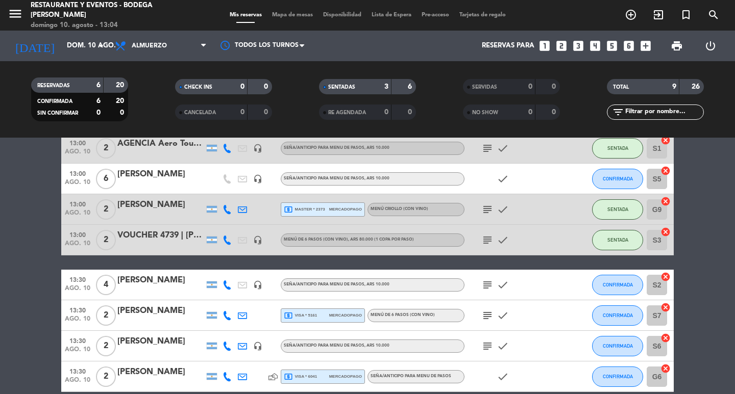
scroll to position [43, 0]
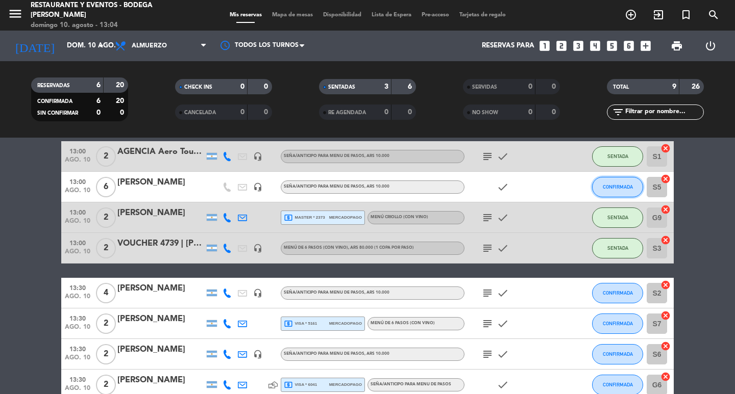
click at [626, 186] on span "CONFIRMADA" at bounding box center [617, 187] width 30 height 6
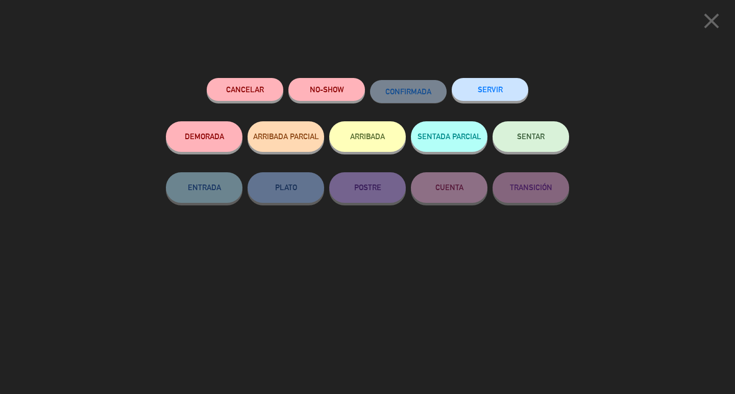
click at [524, 138] on span "SENTAR" at bounding box center [531, 136] width 28 height 9
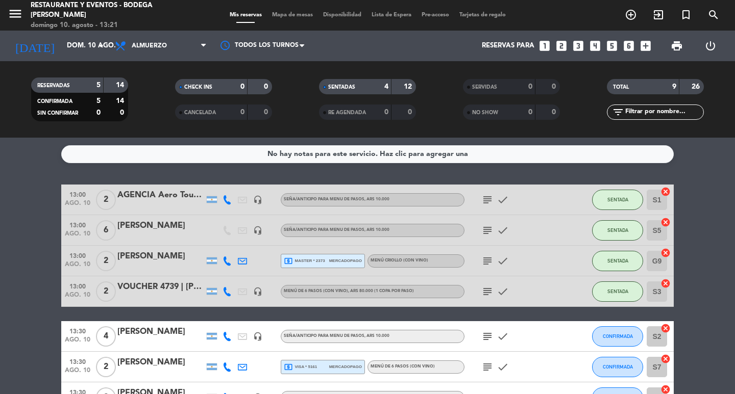
scroll to position [51, 0]
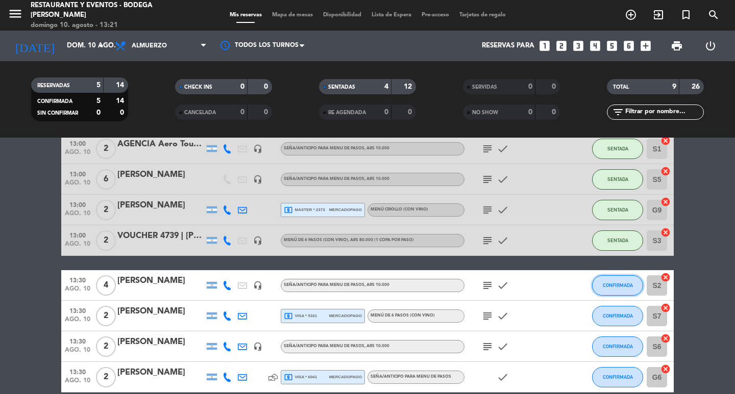
click at [612, 290] on button "CONFIRMADA" at bounding box center [617, 285] width 51 height 20
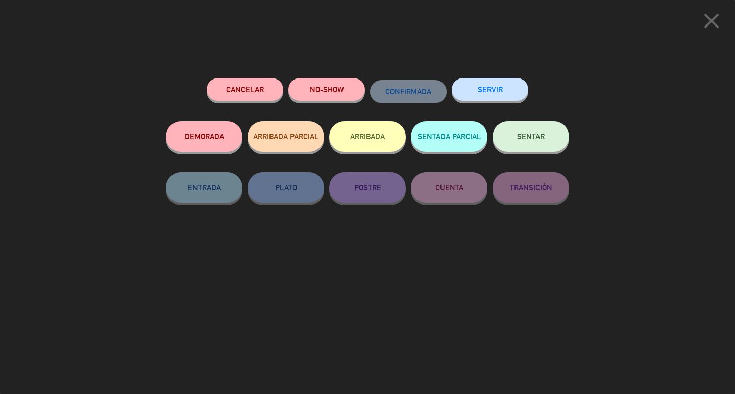
click at [549, 142] on button "SENTAR" at bounding box center [530, 136] width 77 height 31
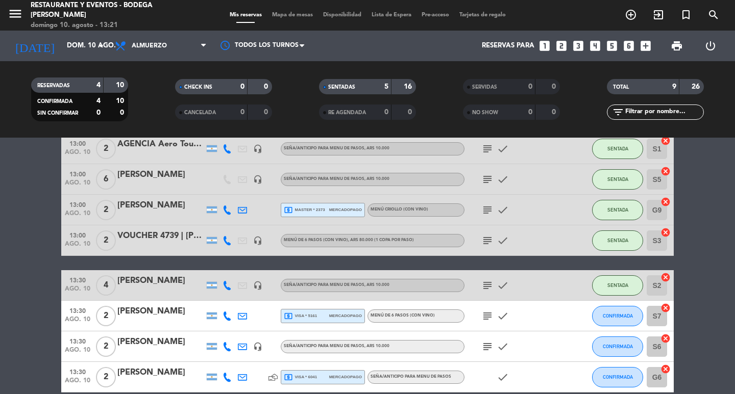
click at [485, 286] on icon "subject" at bounding box center [487, 286] width 12 height 12
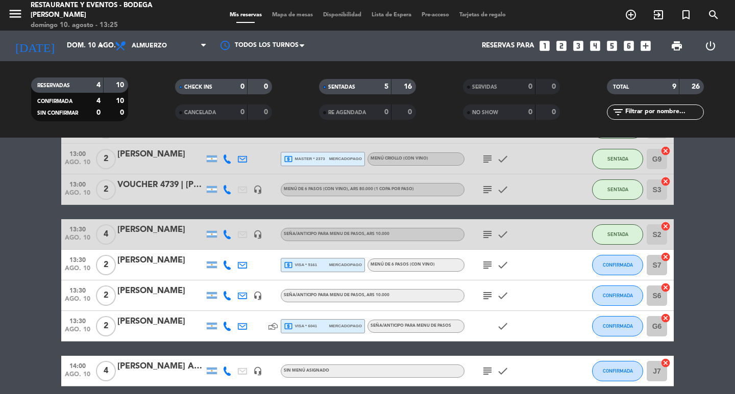
click at [486, 232] on icon "subject" at bounding box center [487, 235] width 12 height 12
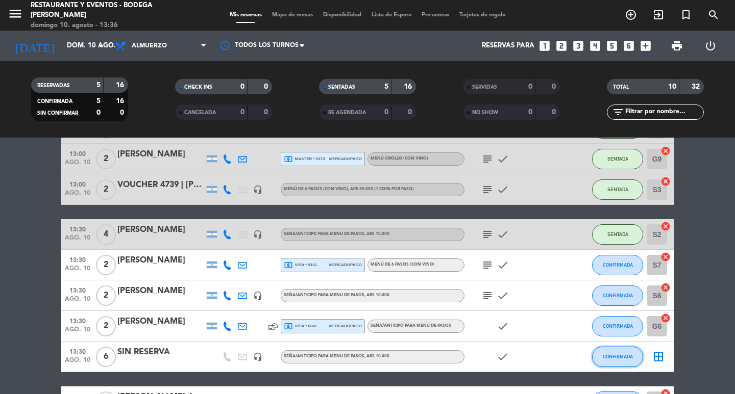
click at [617, 360] on button "CONFIRMADA" at bounding box center [617, 357] width 51 height 20
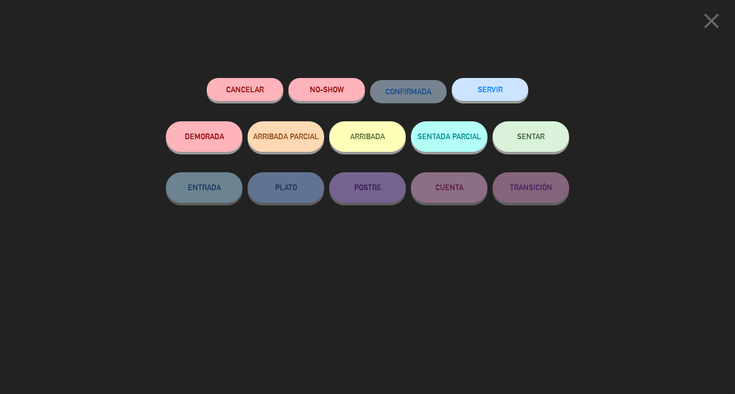
click at [535, 132] on button "SENTAR" at bounding box center [530, 136] width 77 height 31
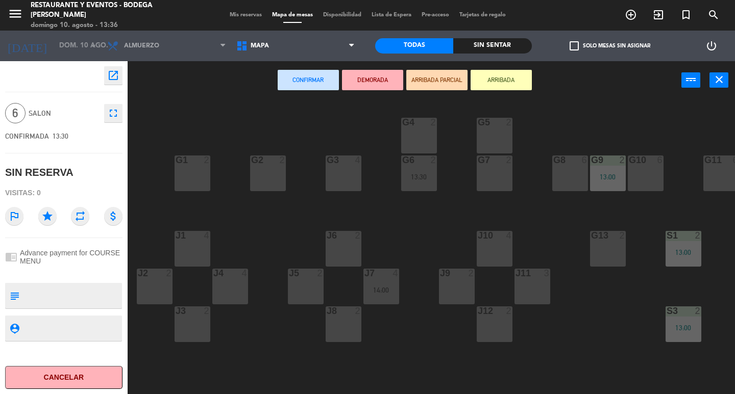
click at [339, 173] on div "G3 4" at bounding box center [343, 174] width 36 height 36
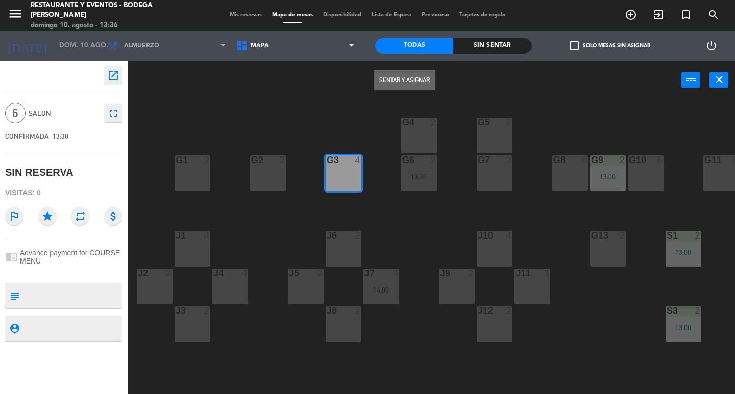
click at [400, 81] on button "Sentar y Asignar" at bounding box center [404, 80] width 61 height 20
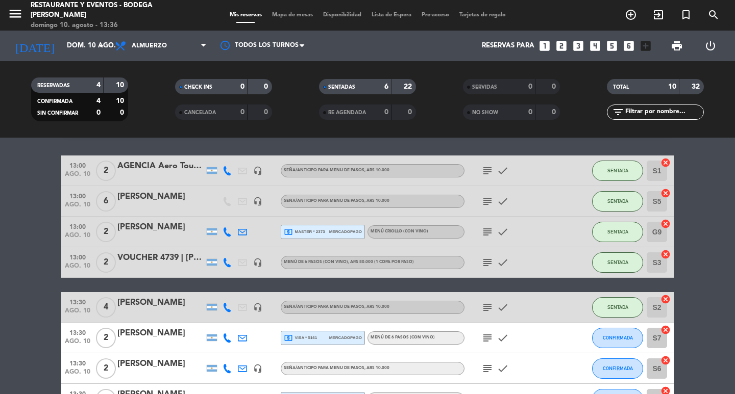
scroll to position [23, 0]
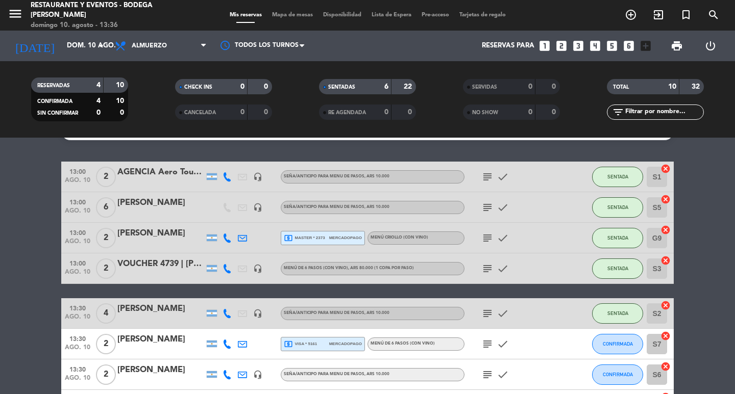
click at [153, 307] on div "[PERSON_NAME]" at bounding box center [160, 308] width 87 height 13
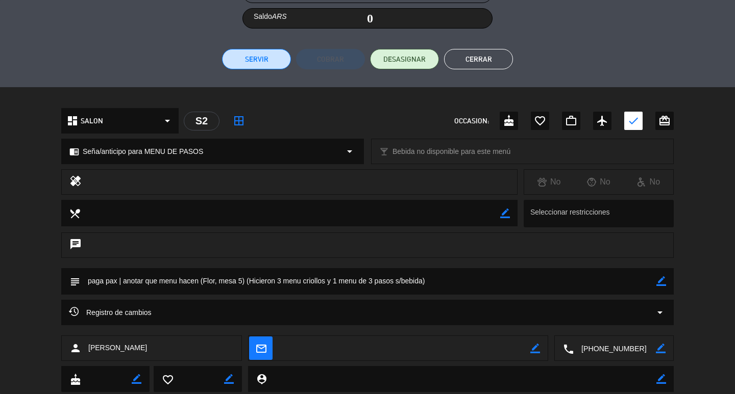
scroll to position [242, 0]
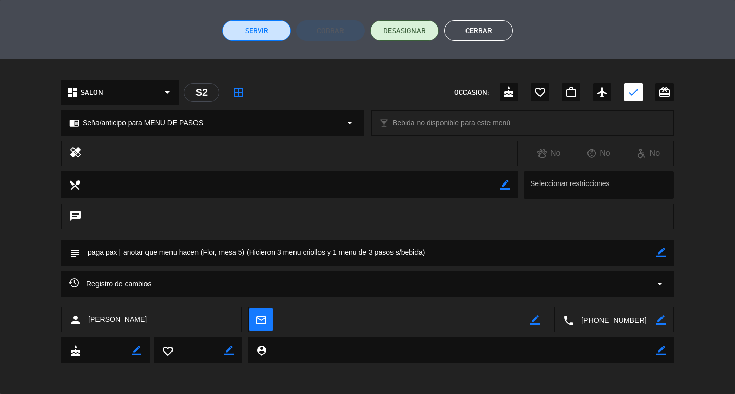
click at [489, 30] on button "Cerrar" at bounding box center [478, 30] width 69 height 20
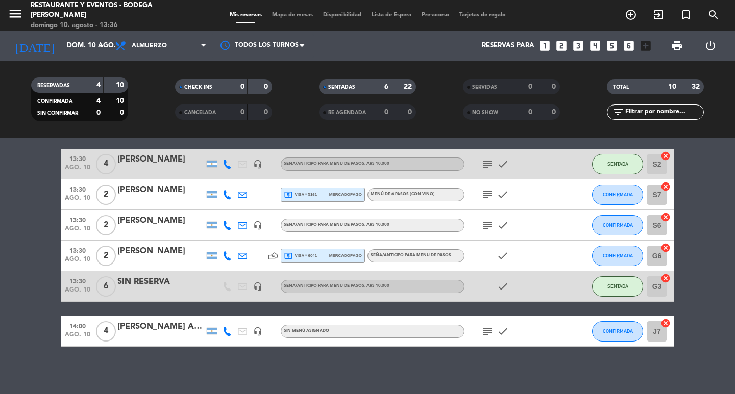
scroll to position [176, 0]
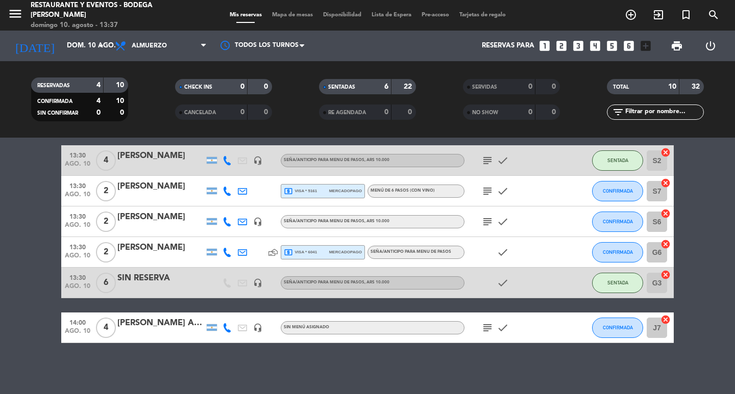
click at [150, 278] on div "SIN RESERVA" at bounding box center [160, 278] width 87 height 13
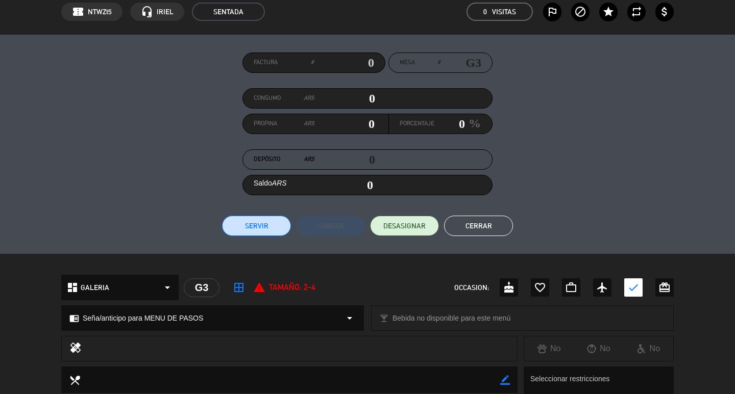
scroll to position [38, 0]
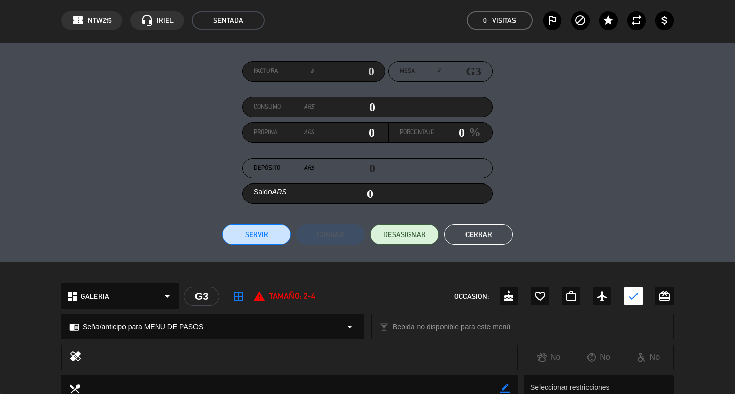
click at [490, 231] on button "Cerrar" at bounding box center [478, 234] width 69 height 20
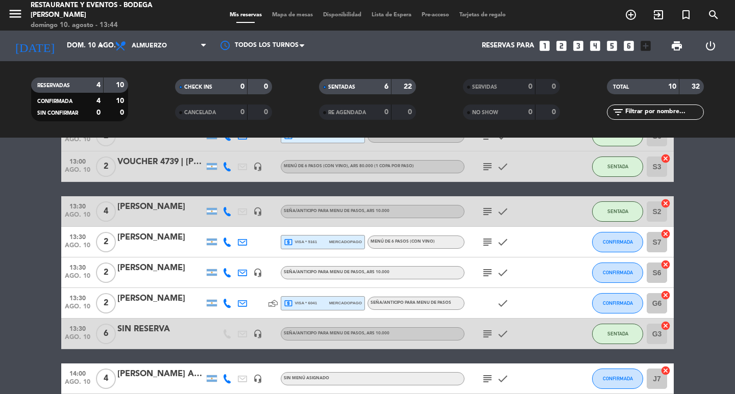
scroll to position [176, 0]
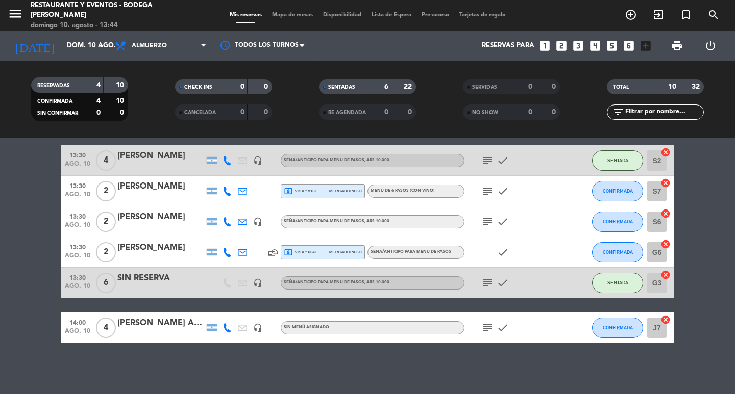
click at [356, 256] on span "mercadopago" at bounding box center [345, 252] width 33 height 7
click at [343, 193] on span "mercadopago" at bounding box center [345, 191] width 33 height 7
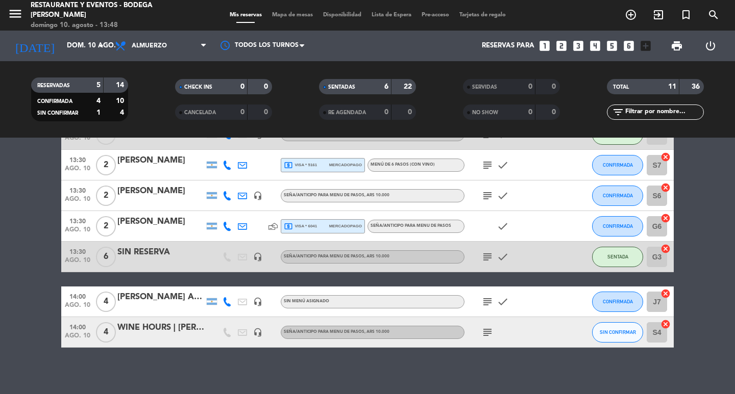
scroll to position [204, 0]
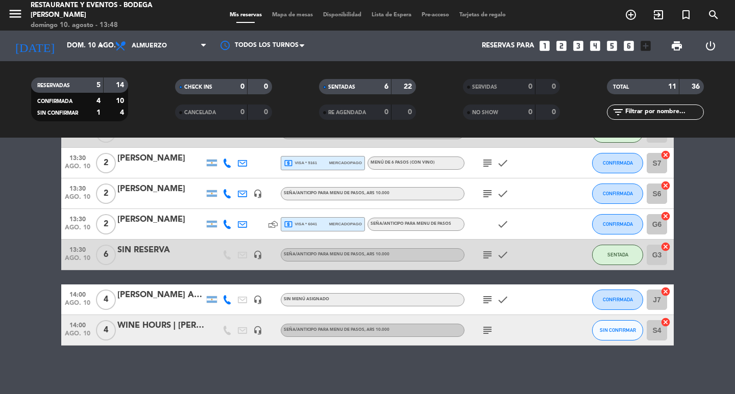
click at [485, 300] on icon "subject" at bounding box center [487, 300] width 12 height 12
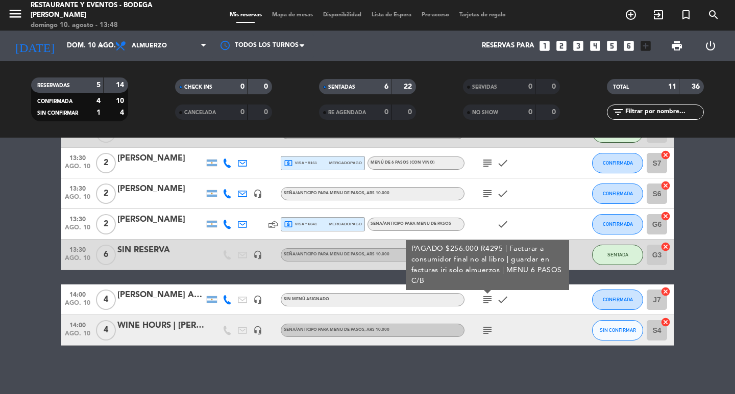
click at [485, 300] on icon "subject" at bounding box center [487, 300] width 12 height 12
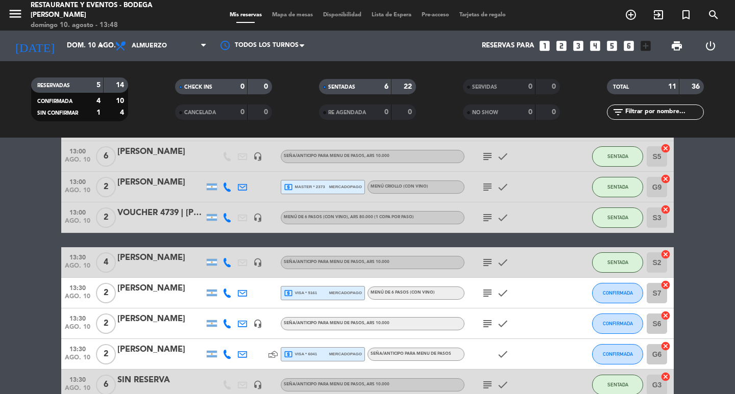
scroll to position [51, 0]
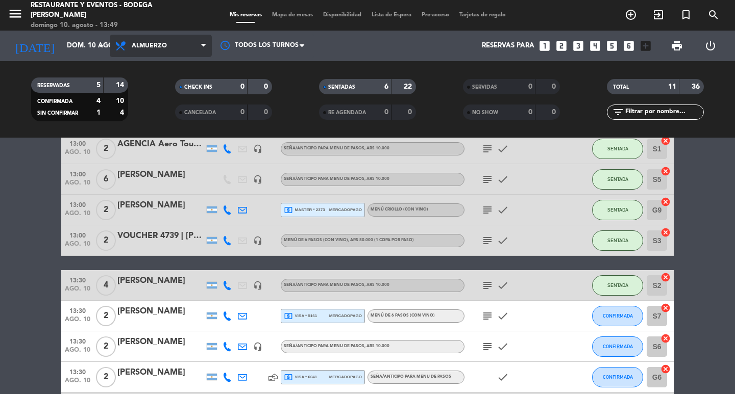
click at [202, 46] on icon at bounding box center [203, 46] width 5 height 8
click at [155, 113] on div "menu Restaurante y Eventos - Bodega [PERSON_NAME][DATE] 10. agosto - 13:50 Mis …" at bounding box center [367, 69] width 735 height 138
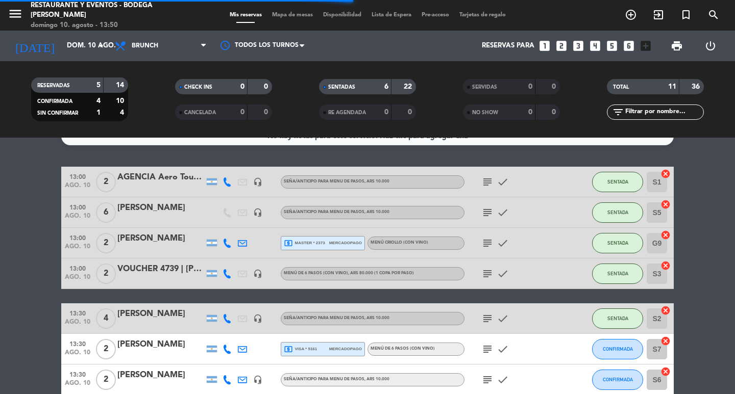
scroll to position [0, 0]
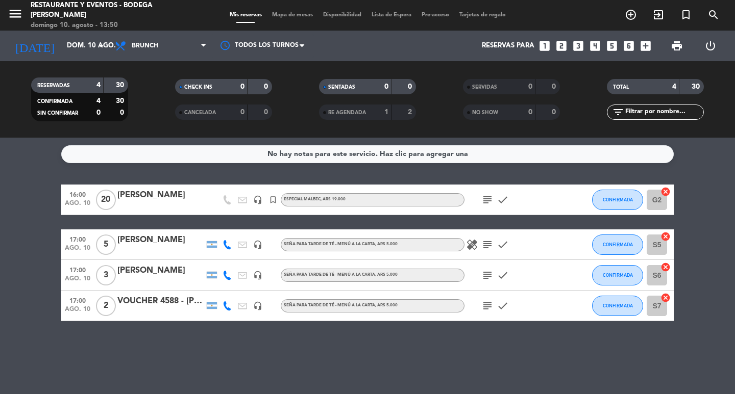
click at [490, 197] on icon "subject" at bounding box center [487, 200] width 12 height 12
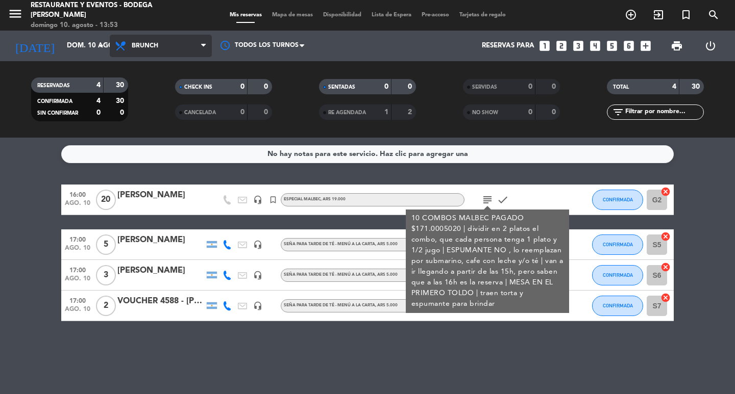
click at [204, 40] on span "Brunch" at bounding box center [161, 46] width 102 height 22
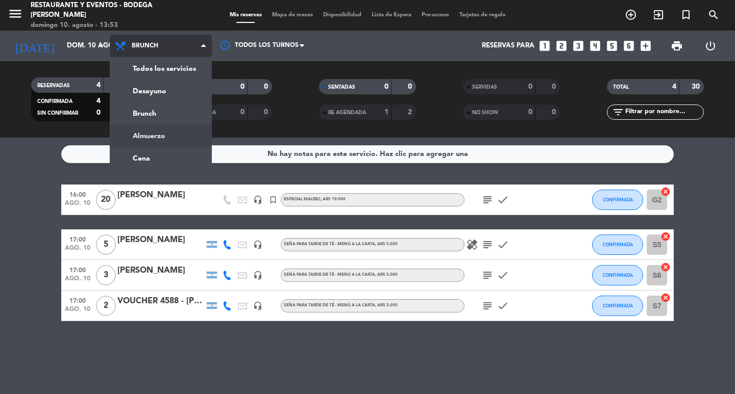
click at [175, 133] on div "menu Restaurante y Eventos - Bodega [PERSON_NAME][DATE] 10. agosto - 13:53 Mis …" at bounding box center [367, 69] width 735 height 138
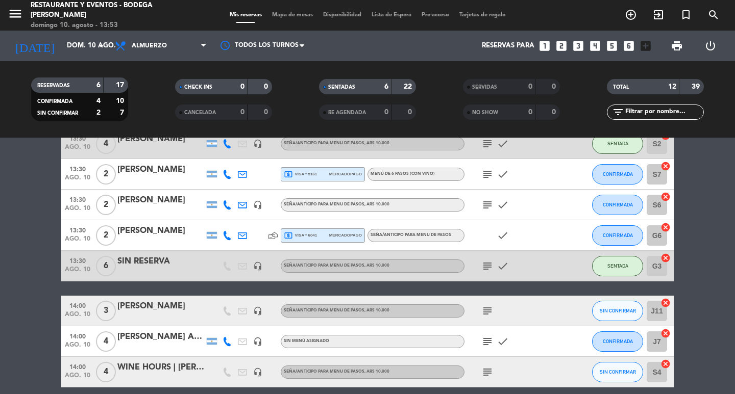
scroll to position [204, 0]
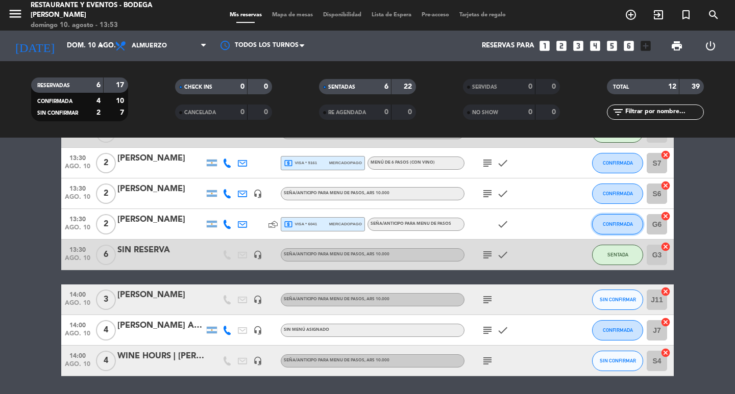
click at [618, 220] on button "CONFIRMADA" at bounding box center [617, 224] width 51 height 20
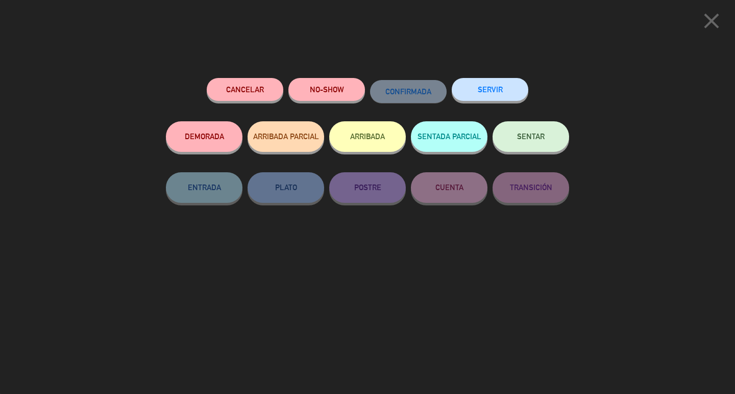
click at [548, 134] on button "SENTAR" at bounding box center [530, 136] width 77 height 31
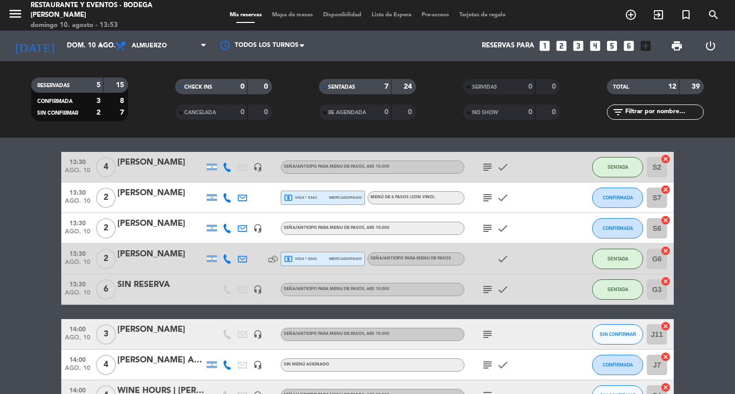
scroll to position [135, 0]
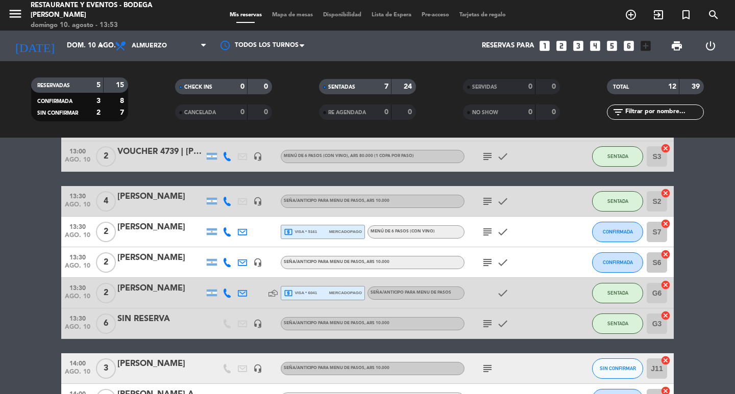
click at [161, 229] on div "[PERSON_NAME]" at bounding box center [160, 227] width 87 height 13
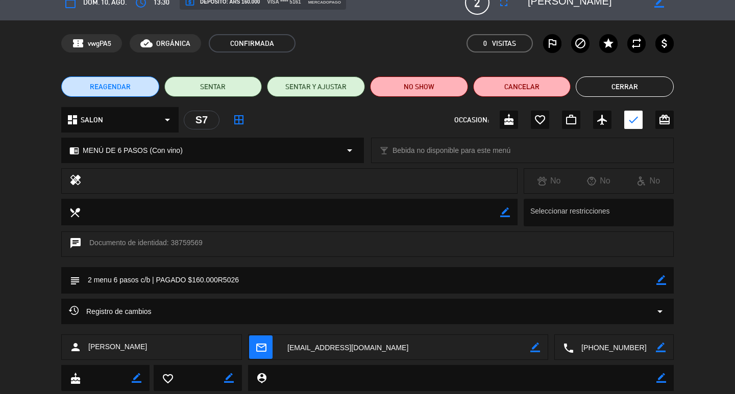
scroll to position [0, 0]
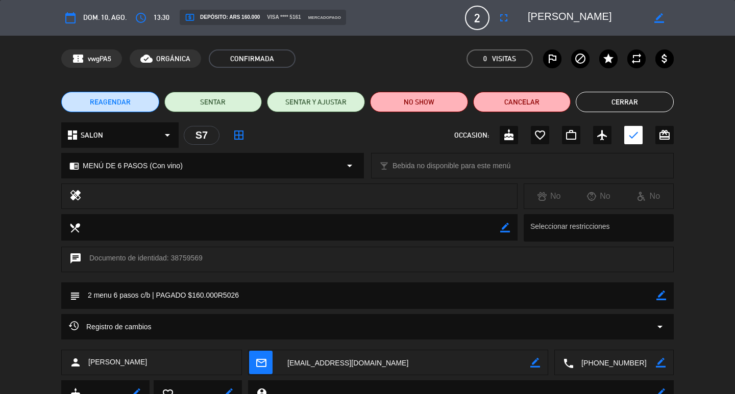
click at [634, 98] on button "Cerrar" at bounding box center [624, 102] width 98 height 20
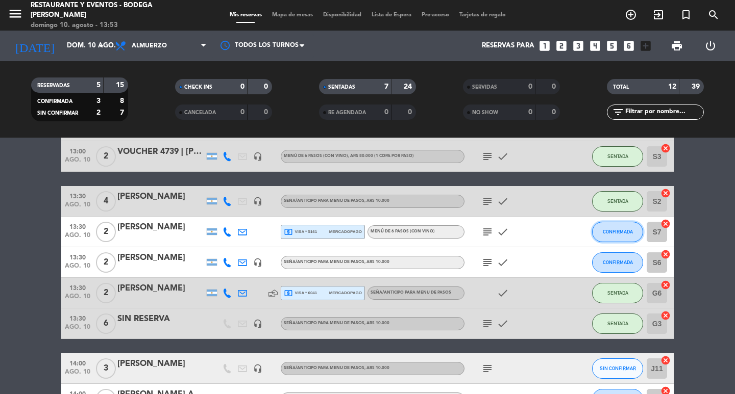
click at [609, 231] on span "CONFIRMADA" at bounding box center [617, 232] width 30 height 6
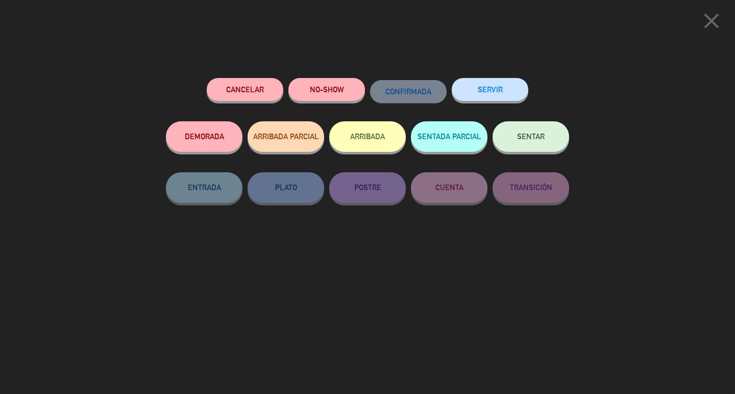
click at [539, 133] on button "SENTAR" at bounding box center [530, 136] width 77 height 31
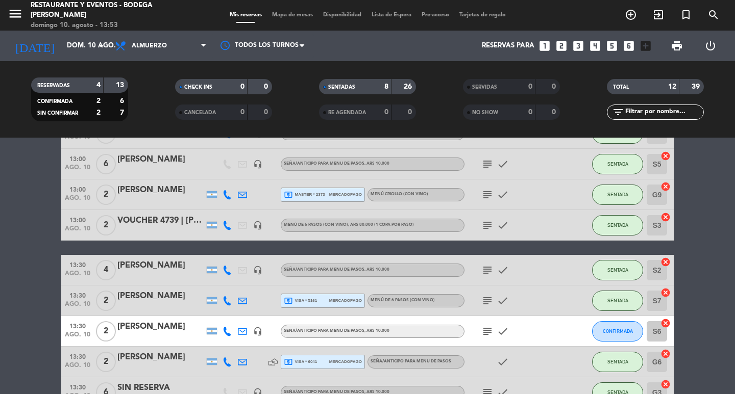
scroll to position [84, 0]
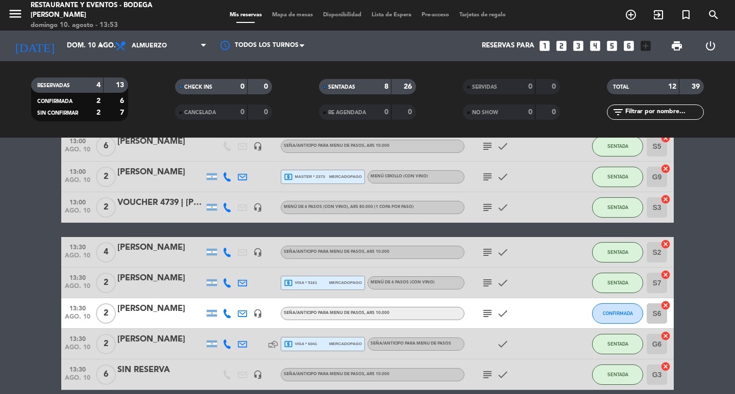
click at [174, 278] on div "[PERSON_NAME]" at bounding box center [160, 278] width 87 height 13
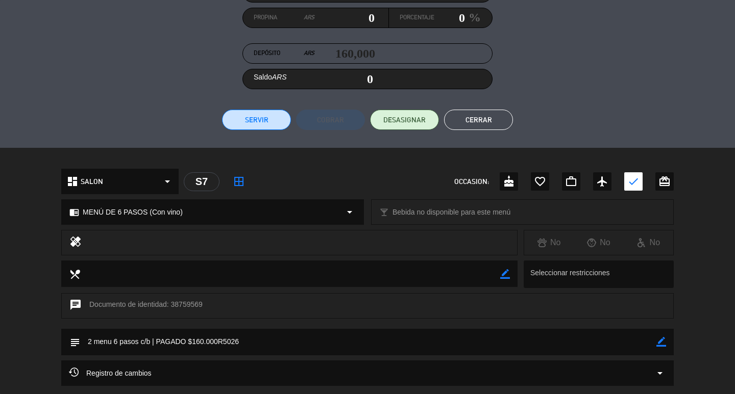
scroll to position [242, 0]
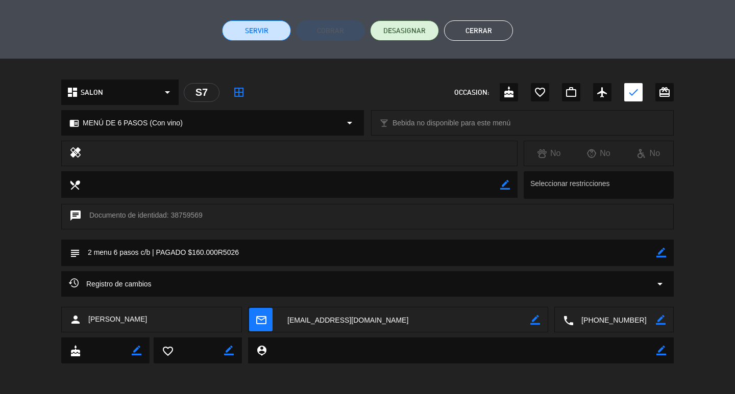
click at [662, 249] on icon "border_color" at bounding box center [661, 253] width 10 height 10
click at [350, 249] on textarea at bounding box center [368, 253] width 576 height 26
type textarea "2 menu 6 pasos c/b | PAGADO $160.000R5026 ro mesa 16"
click at [660, 254] on icon at bounding box center [661, 253] width 10 height 10
click at [477, 26] on button "Cerrar" at bounding box center [478, 30] width 69 height 20
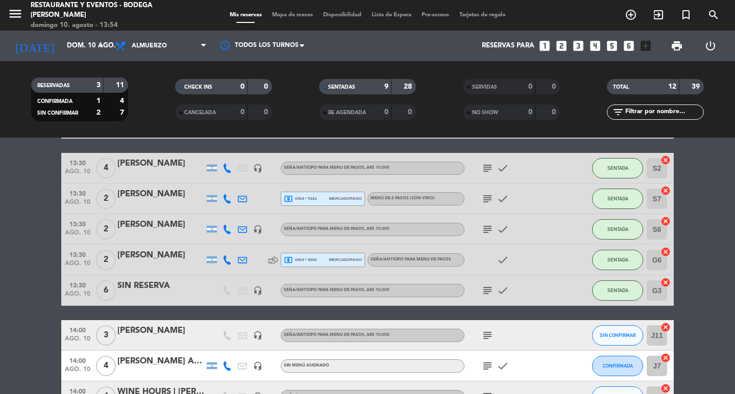
scroll to position [186, 0]
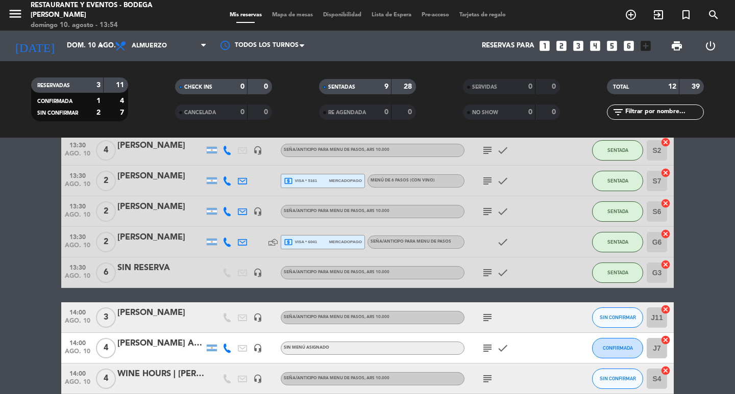
click at [162, 239] on div "[PERSON_NAME]" at bounding box center [160, 237] width 87 height 13
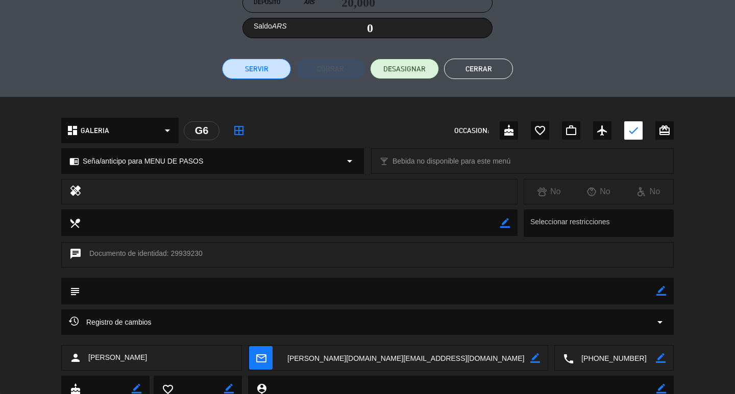
scroll to position [242, 0]
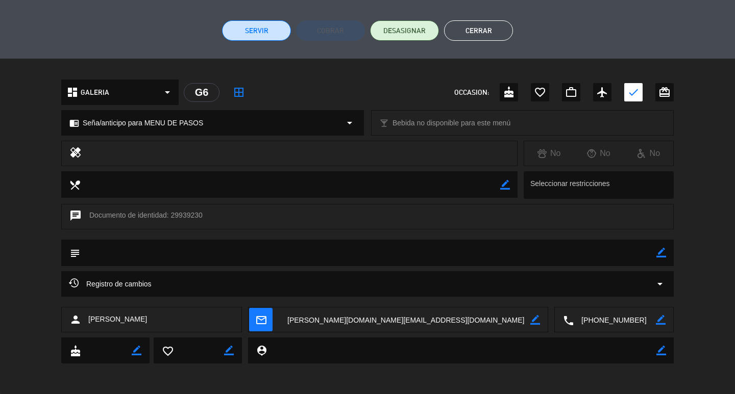
click at [658, 253] on icon "border_color" at bounding box center [661, 253] width 10 height 10
click at [316, 254] on textarea at bounding box center [368, 253] width 576 height 26
type textarea "ro mesa 15"
click at [659, 254] on icon at bounding box center [661, 253] width 10 height 10
click at [484, 36] on button "Cerrar" at bounding box center [478, 30] width 69 height 20
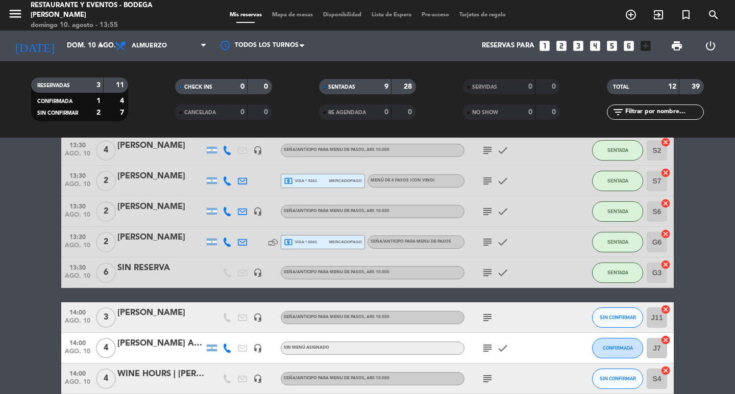
scroll to position [135, 0]
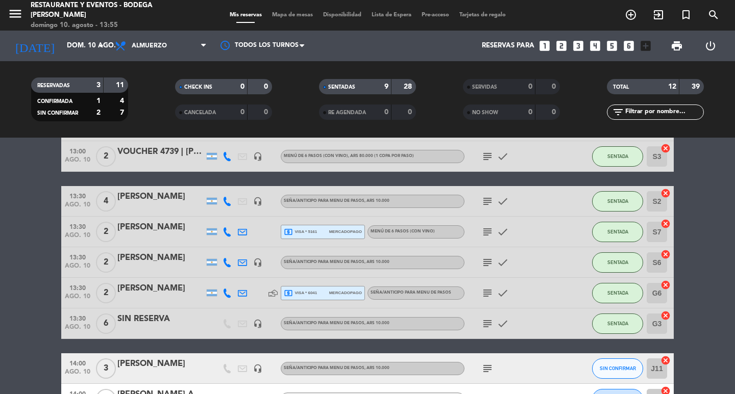
click at [486, 236] on icon "subject" at bounding box center [487, 232] width 12 height 12
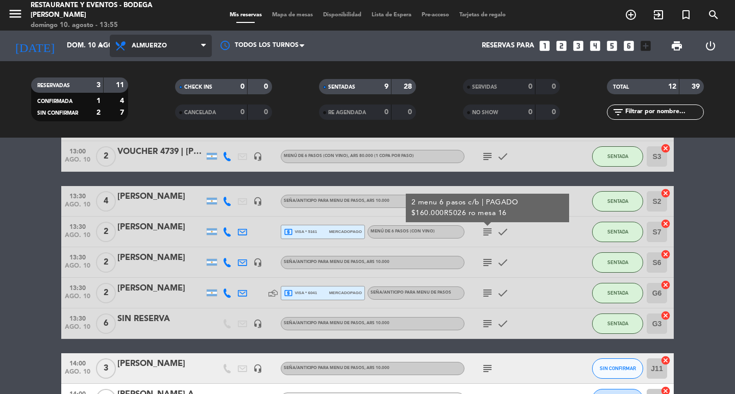
click at [205, 42] on icon at bounding box center [203, 46] width 5 height 8
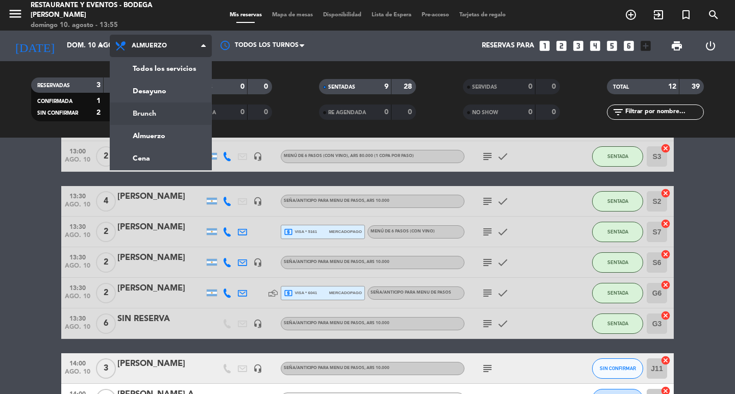
click at [156, 116] on div "menu Restaurante y Eventos - Bodega [PERSON_NAME][DATE] 10. agosto - 13:55 Mis …" at bounding box center [367, 69] width 735 height 138
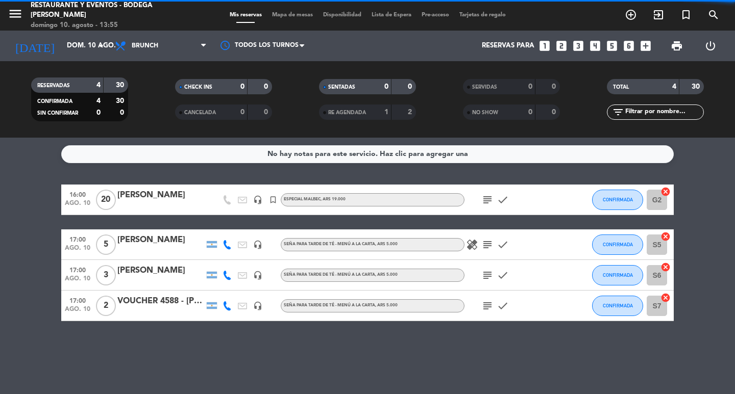
scroll to position [0, 0]
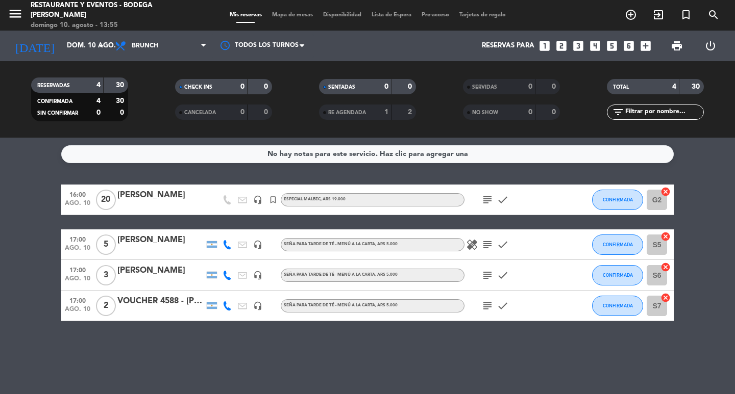
click at [484, 244] on icon "subject" at bounding box center [487, 245] width 12 height 12
click at [489, 243] on icon "subject" at bounding box center [487, 245] width 12 height 12
click at [489, 276] on icon "subject" at bounding box center [487, 275] width 12 height 12
click at [485, 306] on icon "subject" at bounding box center [487, 306] width 12 height 12
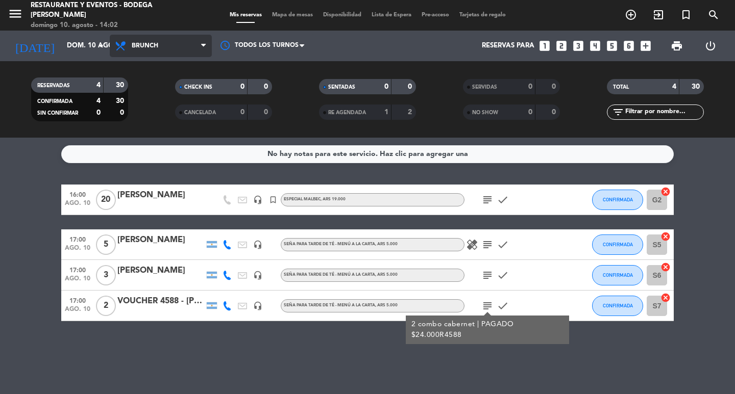
click at [141, 55] on span "Brunch" at bounding box center [161, 46] width 102 height 22
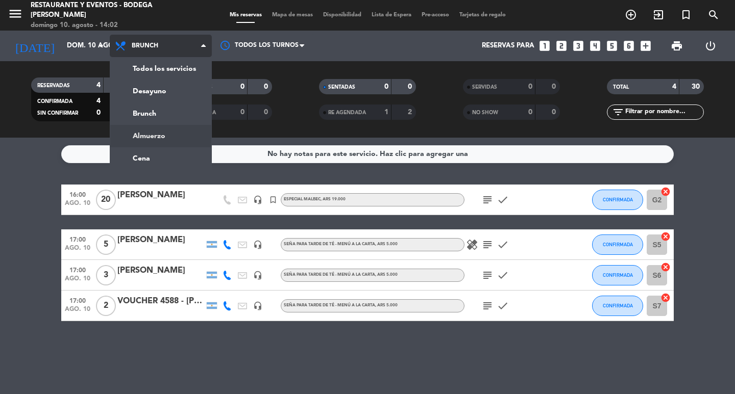
click at [168, 138] on ng-component "menu Restaurante y Eventos - Bodega [PERSON_NAME][DATE] 10. agosto - 14:02 Mis …" at bounding box center [367, 197] width 735 height 394
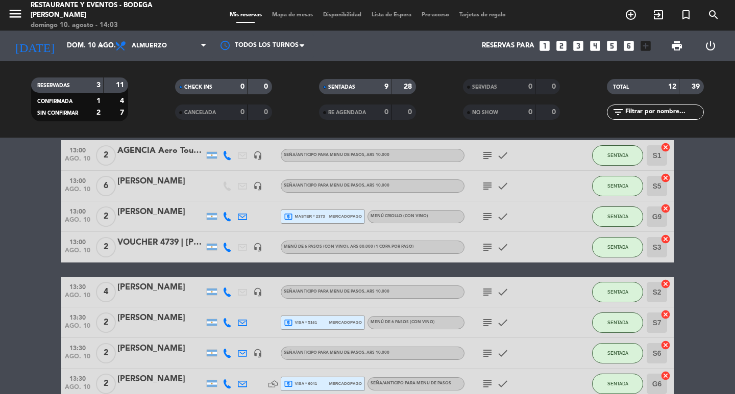
scroll to position [102, 0]
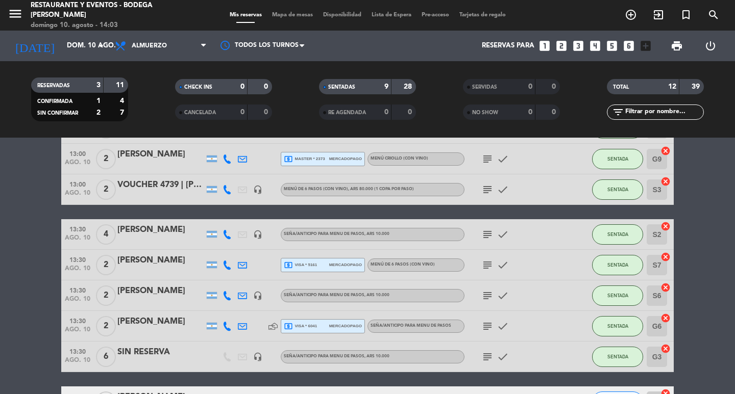
click at [486, 297] on icon "subject" at bounding box center [487, 296] width 12 height 12
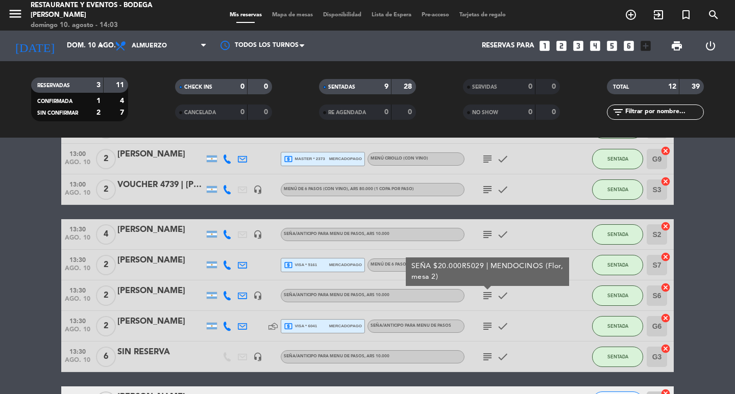
scroll to position [237, 0]
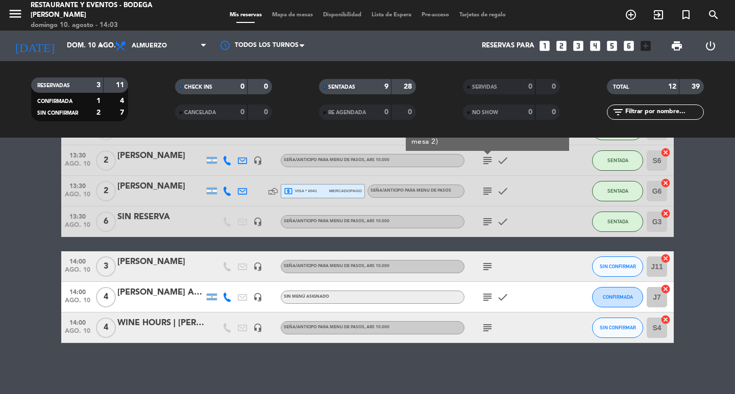
click at [4, 277] on bookings-row "13:00 [DATE] 2 AGENCIA Aero Tours | [PERSON_NAME] headset_mic Seña/anticipo par…" at bounding box center [367, 145] width 735 height 396
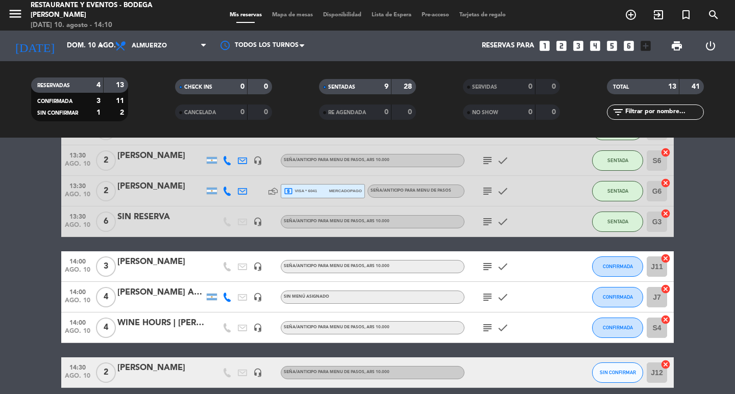
click at [488, 266] on icon "subject" at bounding box center [487, 267] width 12 height 12
click at [618, 270] on button "CONFIRMADA" at bounding box center [617, 267] width 51 height 20
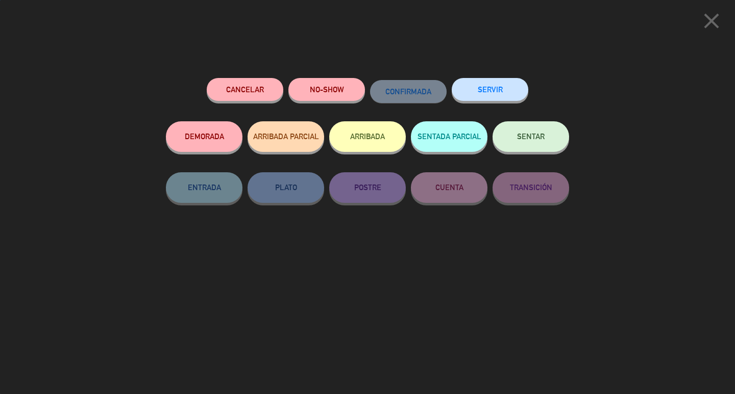
click at [547, 146] on button "SENTAR" at bounding box center [530, 136] width 77 height 31
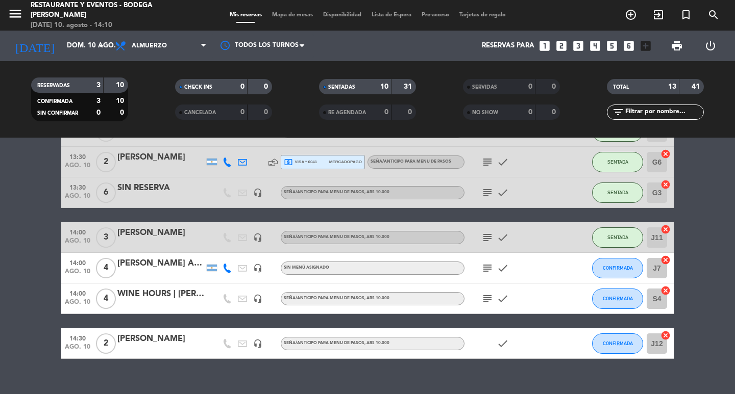
scroll to position [282, 0]
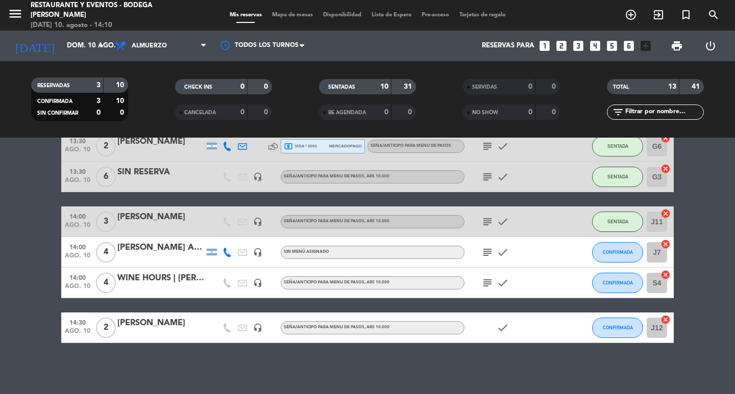
click at [485, 280] on icon "subject" at bounding box center [487, 283] width 12 height 12
click at [480, 254] on span "subject" at bounding box center [486, 252] width 15 height 12
click at [490, 254] on icon "subject" at bounding box center [487, 252] width 12 height 12
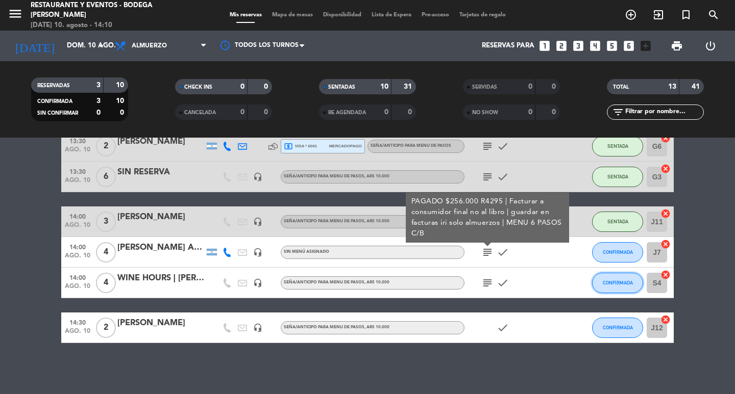
click at [620, 280] on button "CONFIRMADA" at bounding box center [617, 283] width 51 height 20
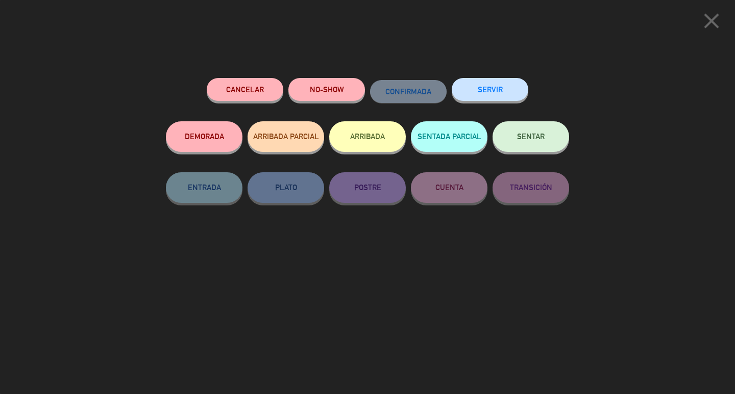
click at [530, 133] on button "SENTAR" at bounding box center [530, 136] width 77 height 31
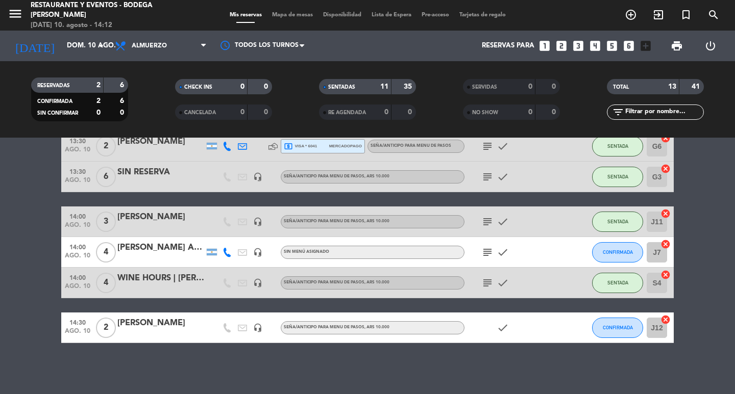
click at [166, 219] on div "[PERSON_NAME]" at bounding box center [160, 217] width 87 height 13
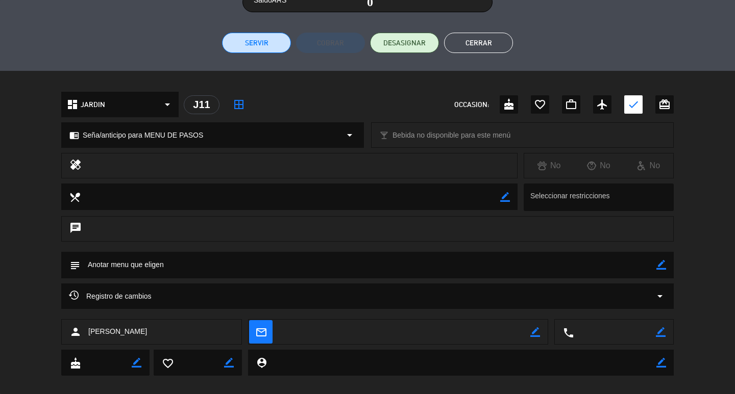
scroll to position [242, 0]
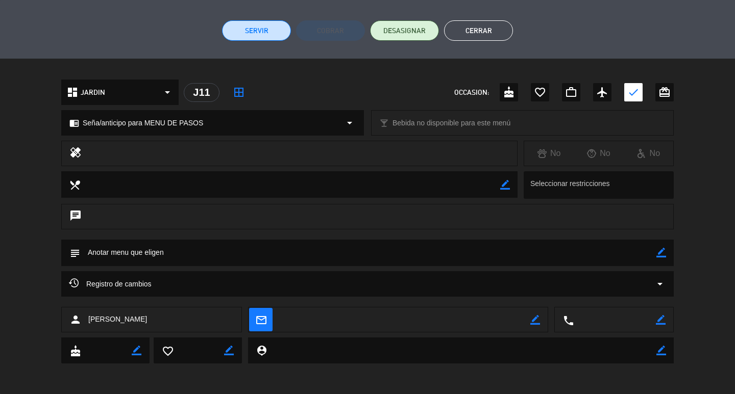
click at [658, 252] on icon "border_color" at bounding box center [661, 253] width 10 height 10
click at [92, 248] on textarea at bounding box center [368, 253] width 576 height 26
click at [152, 252] on textarea at bounding box center [368, 253] width 576 height 26
type textarea "AROCIO MESA 12 Anotar menu que eligen"
click at [657, 256] on icon at bounding box center [661, 253] width 10 height 10
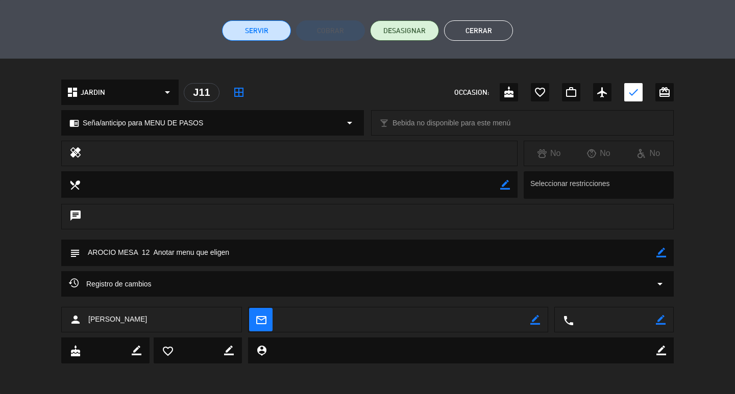
click at [481, 28] on button "Cerrar" at bounding box center [478, 30] width 69 height 20
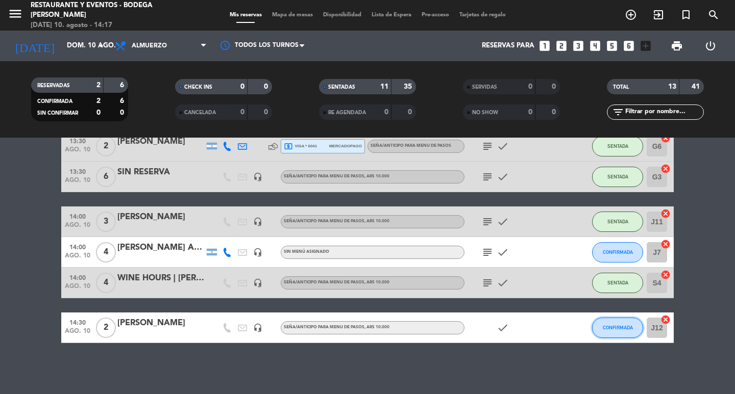
click at [614, 325] on span "CONFIRMADA" at bounding box center [617, 328] width 30 height 6
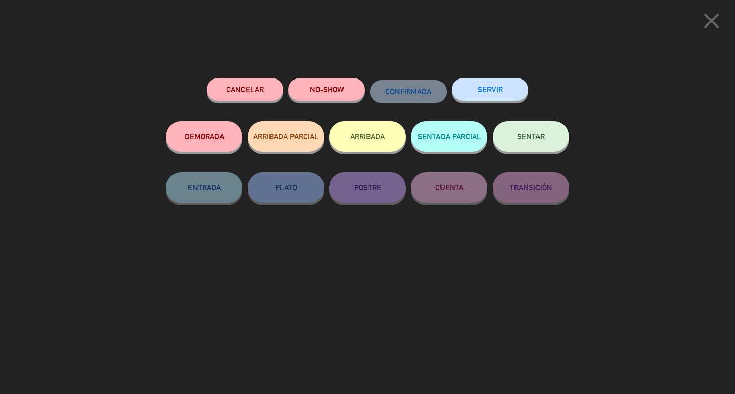
click at [539, 137] on span "SENTAR" at bounding box center [531, 136] width 28 height 9
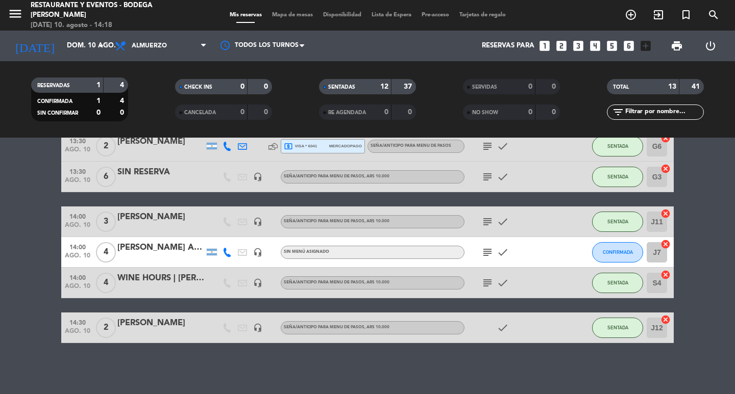
click at [487, 223] on icon "subject" at bounding box center [487, 222] width 12 height 12
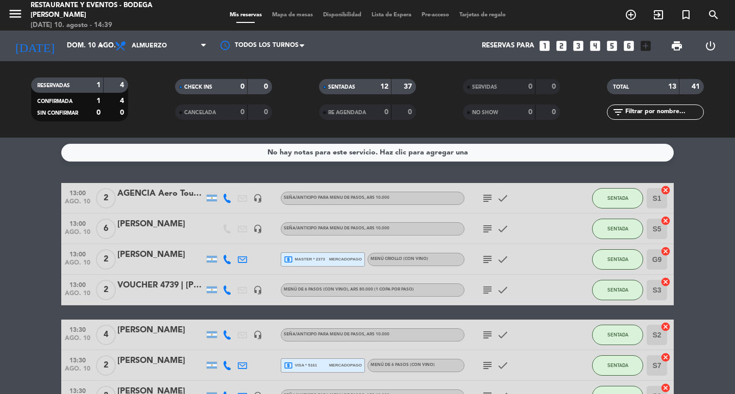
scroll to position [0, 0]
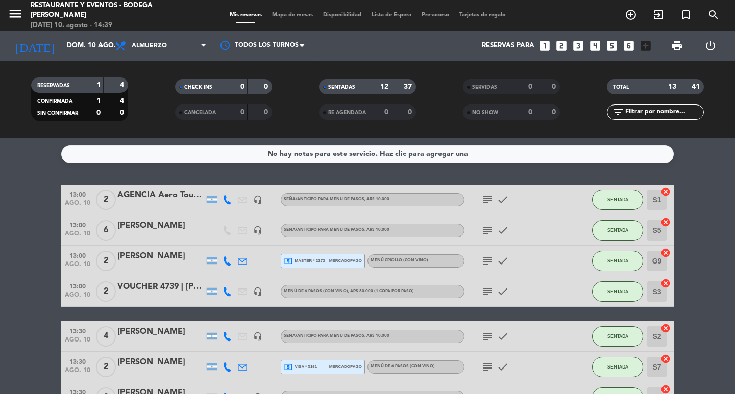
click at [487, 198] on icon "subject" at bounding box center [487, 200] width 12 height 12
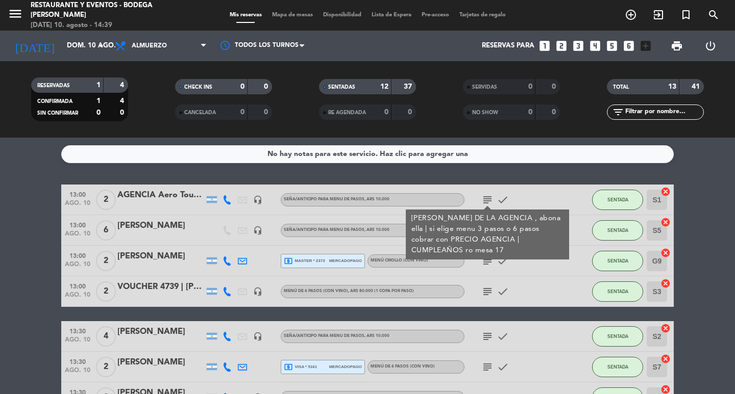
click at [487, 198] on icon "subject" at bounding box center [487, 200] width 12 height 12
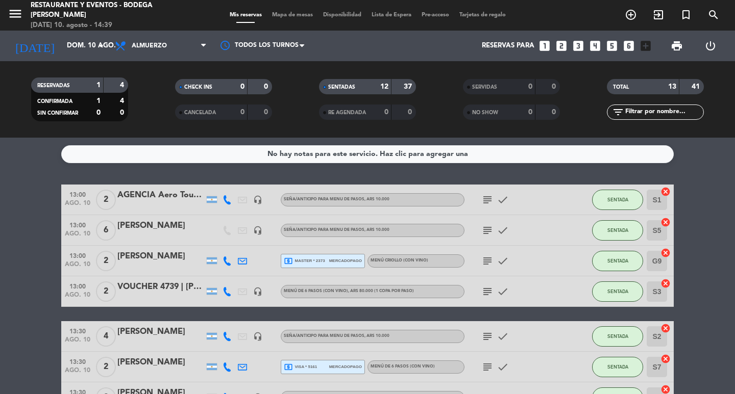
click at [487, 198] on icon "subject" at bounding box center [487, 200] width 12 height 12
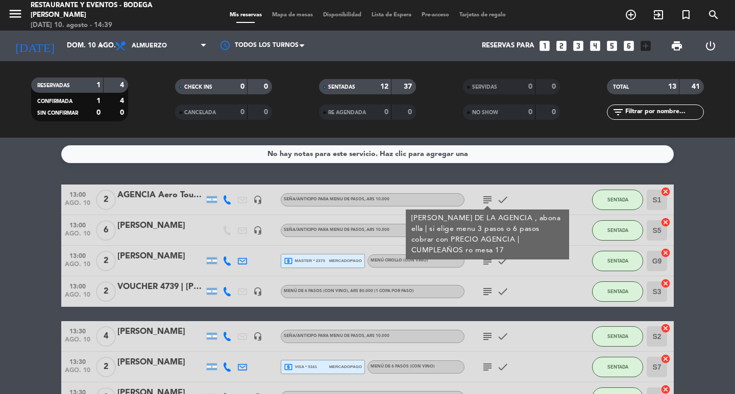
click at [487, 198] on icon "subject" at bounding box center [487, 200] width 12 height 12
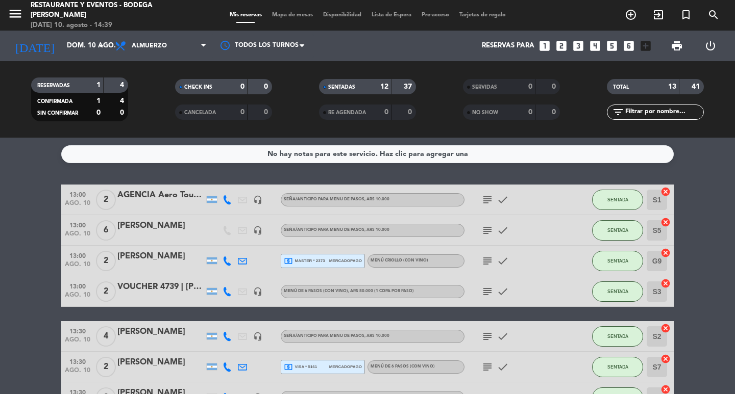
click at [487, 198] on icon "subject" at bounding box center [487, 200] width 12 height 12
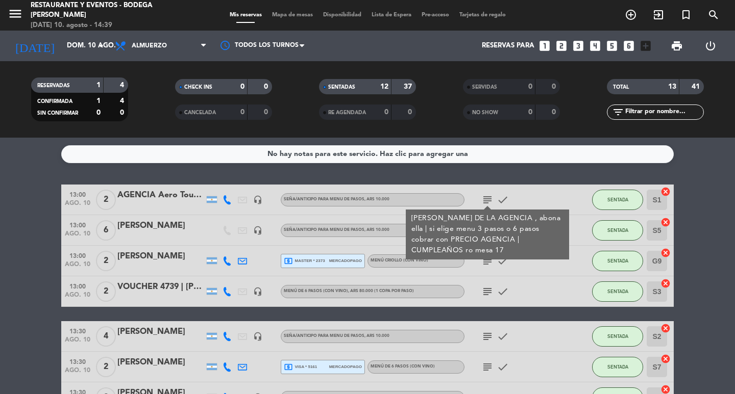
click at [487, 198] on icon "subject" at bounding box center [487, 200] width 12 height 12
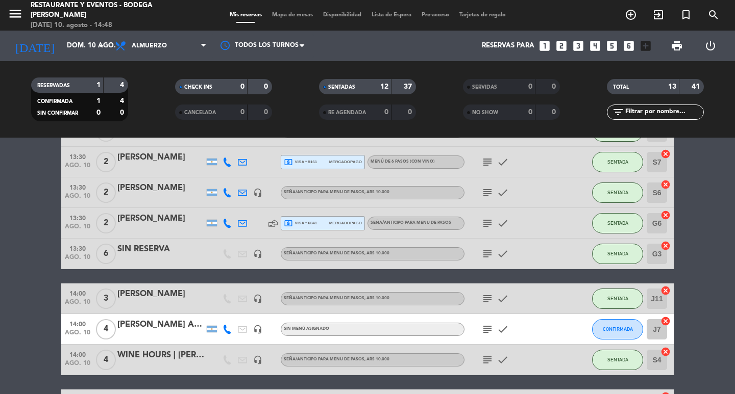
scroll to position [282, 0]
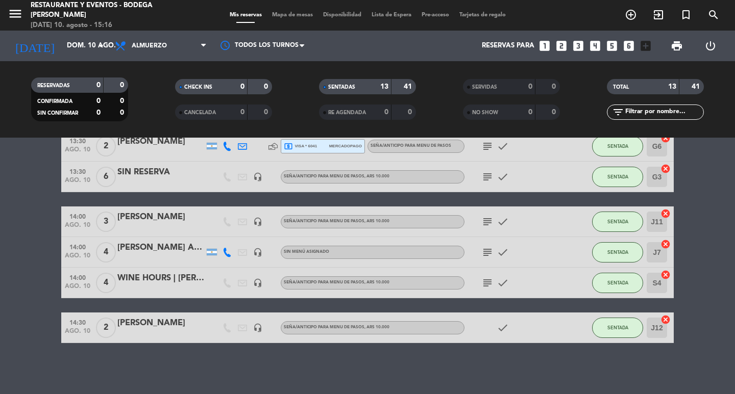
click at [490, 277] on icon "subject" at bounding box center [487, 283] width 12 height 12
click at [489, 278] on icon "subject" at bounding box center [487, 283] width 12 height 12
click at [141, 45] on span "Almuerzo" at bounding box center [149, 45] width 35 height 7
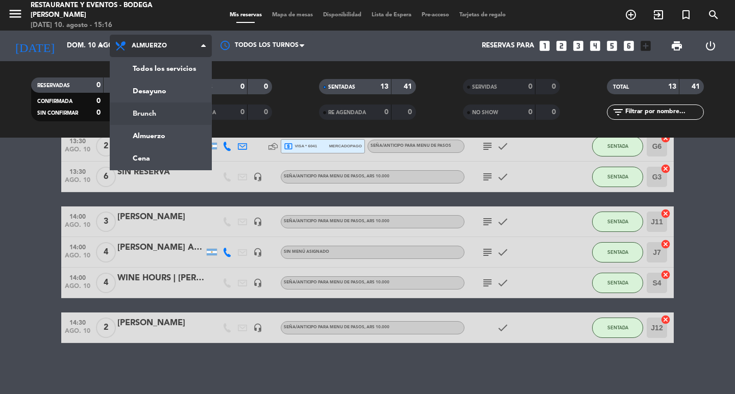
click at [155, 118] on div "menu Restaurante y Eventos - Bodega [PERSON_NAME][DATE] 10. agosto - 15:16 Mis …" at bounding box center [367, 69] width 735 height 138
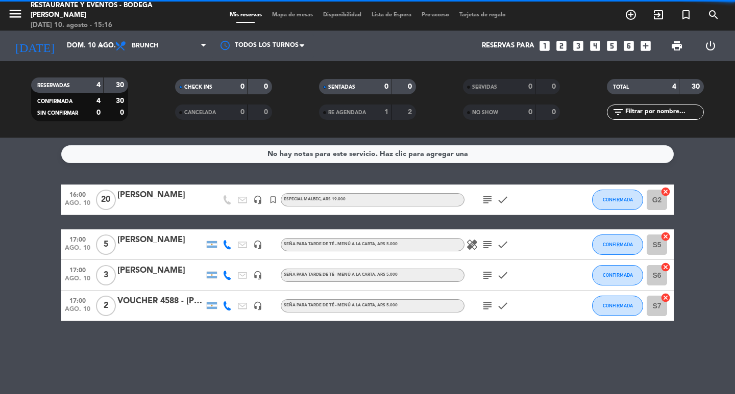
scroll to position [0, 0]
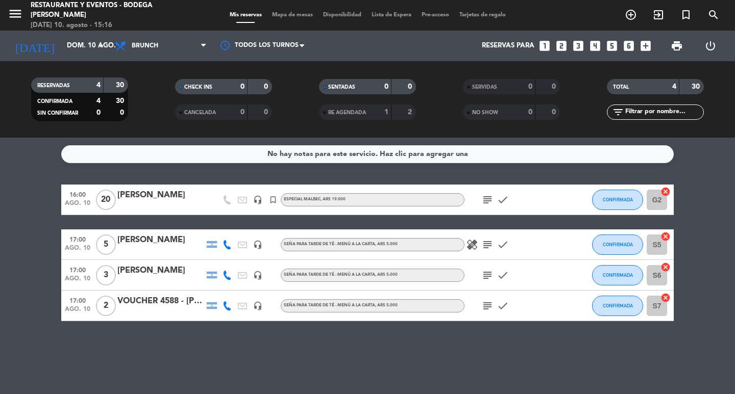
click at [473, 243] on icon "healing" at bounding box center [472, 245] width 12 height 12
click at [490, 243] on icon "subject" at bounding box center [487, 245] width 12 height 12
click at [487, 275] on icon "subject" at bounding box center [487, 275] width 12 height 12
click at [487, 307] on icon "subject" at bounding box center [487, 306] width 12 height 12
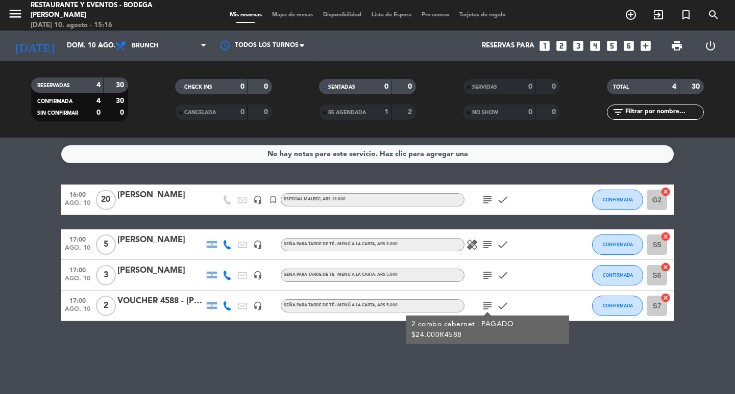
click at [486, 200] on icon "subject" at bounding box center [487, 200] width 12 height 12
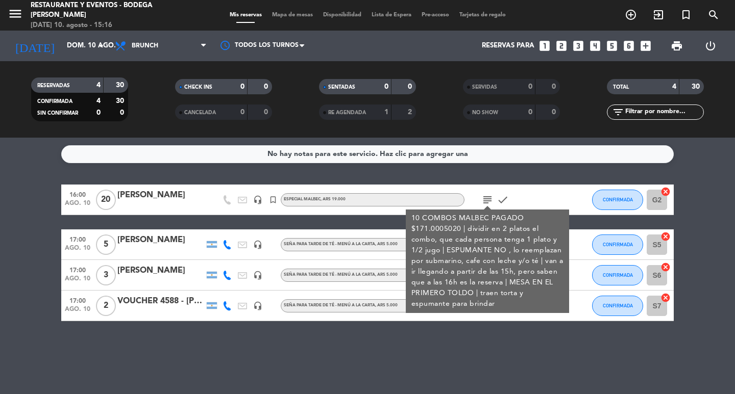
click at [181, 173] on div "No hay notas para este servicio. Haz clic para agregar una 16:00 [DATE] [PERSON…" at bounding box center [367, 266] width 735 height 257
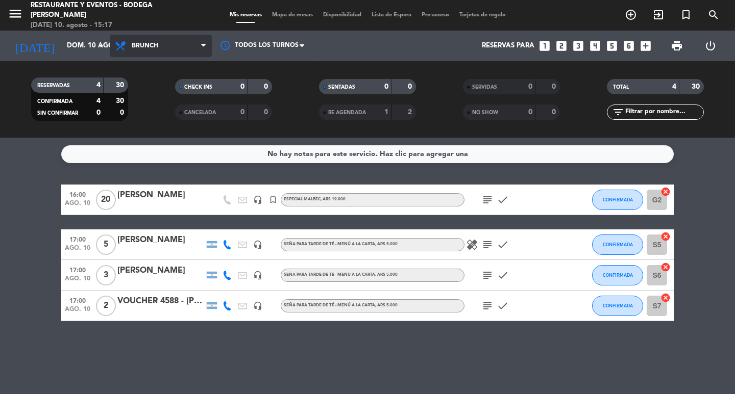
click at [137, 40] on span "Brunch" at bounding box center [161, 46] width 102 height 22
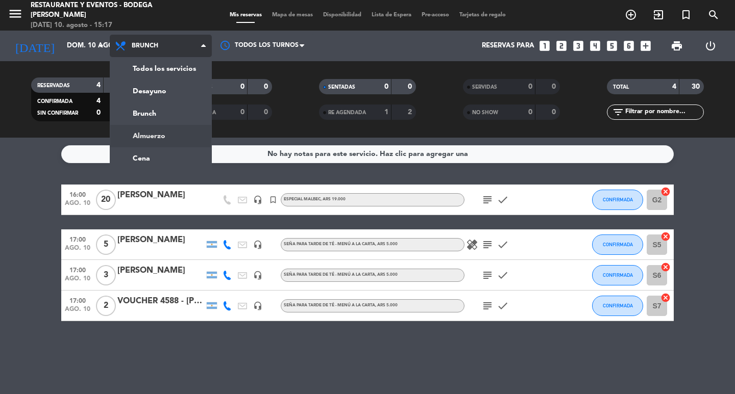
click at [189, 144] on ng-component "menu Restaurante y Eventos - Bodega [PERSON_NAME][DATE] 10. agosto - 15:17 Mis …" at bounding box center [367, 197] width 735 height 394
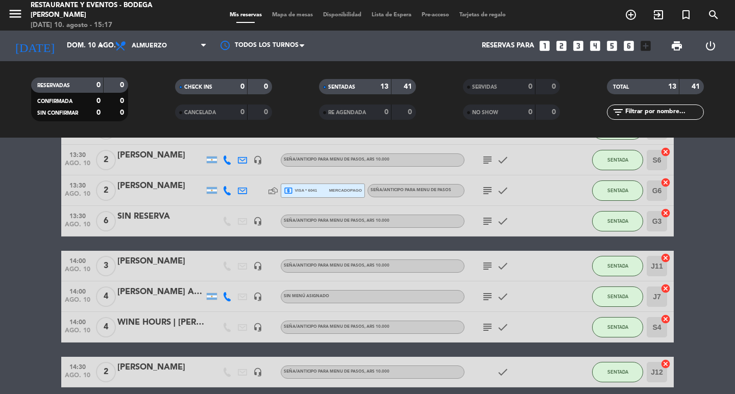
scroll to position [255, 0]
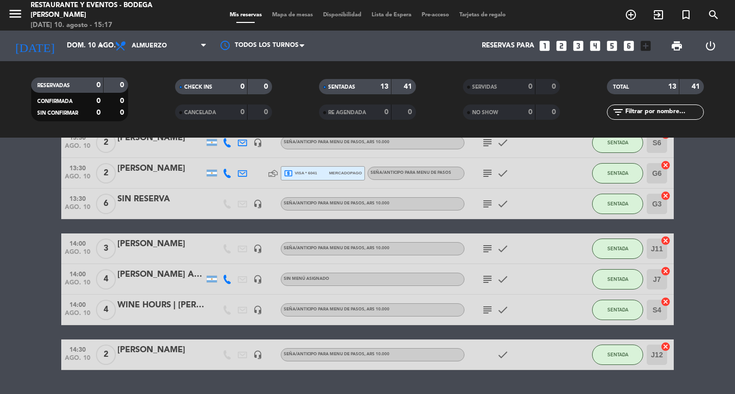
click at [482, 202] on icon "subject" at bounding box center [487, 204] width 12 height 12
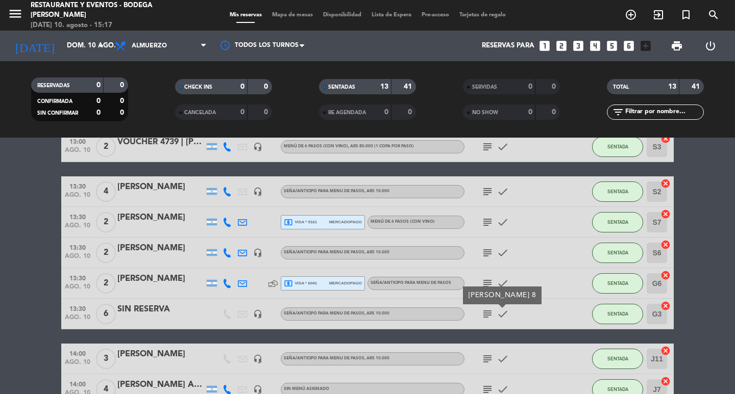
scroll to position [129, 0]
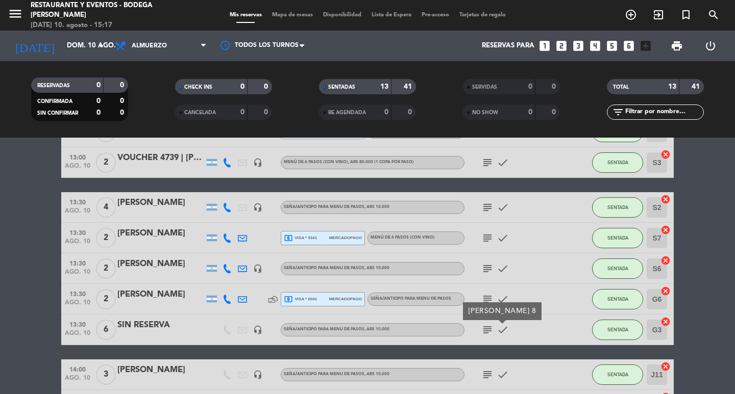
click at [490, 210] on icon "subject" at bounding box center [487, 207] width 12 height 12
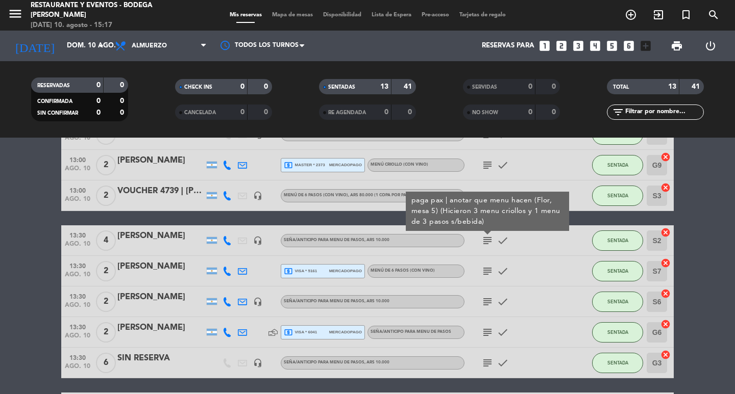
scroll to position [78, 0]
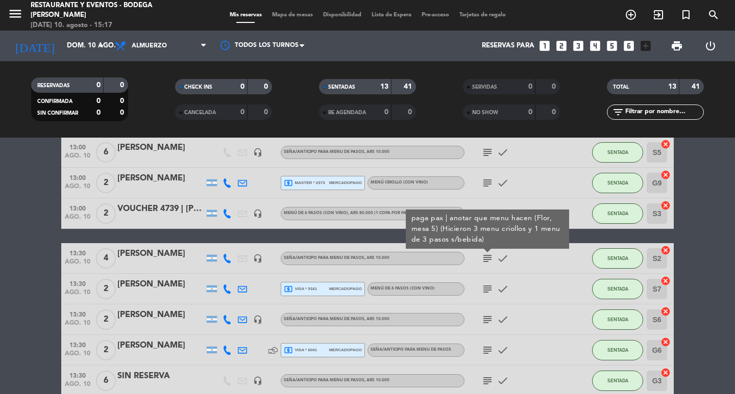
click at [509, 198] on div "subject check" at bounding box center [510, 213] width 92 height 30
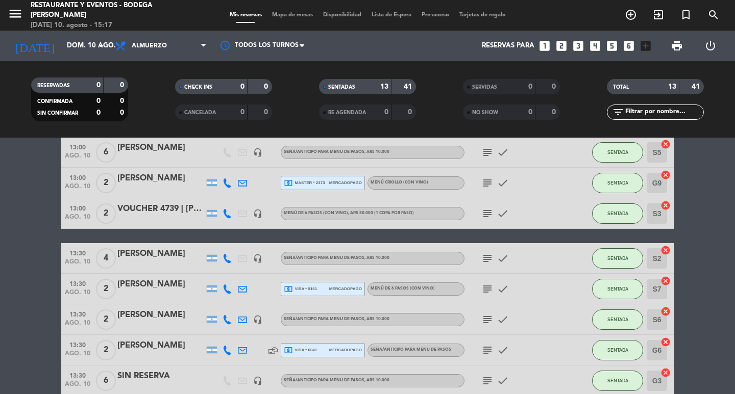
click at [490, 214] on icon "subject" at bounding box center [487, 214] width 12 height 12
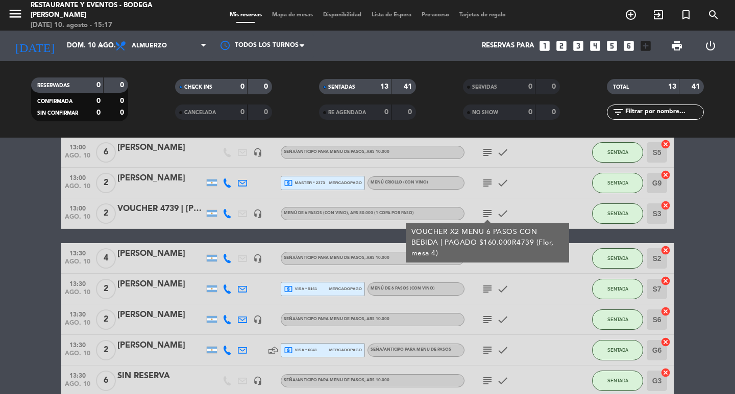
click at [490, 214] on icon "subject" at bounding box center [487, 214] width 12 height 12
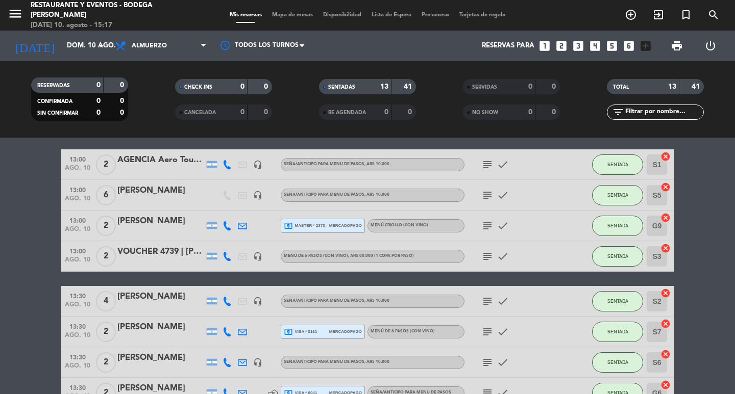
scroll to position [51, 0]
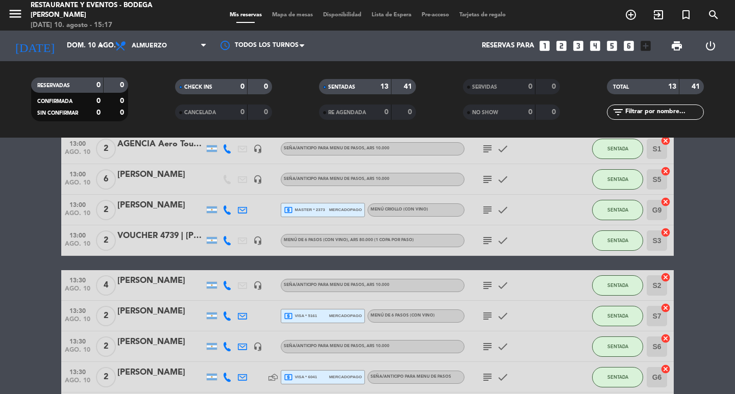
click at [493, 284] on span "subject" at bounding box center [486, 286] width 15 height 12
click at [491, 284] on icon "subject" at bounding box center [487, 286] width 12 height 12
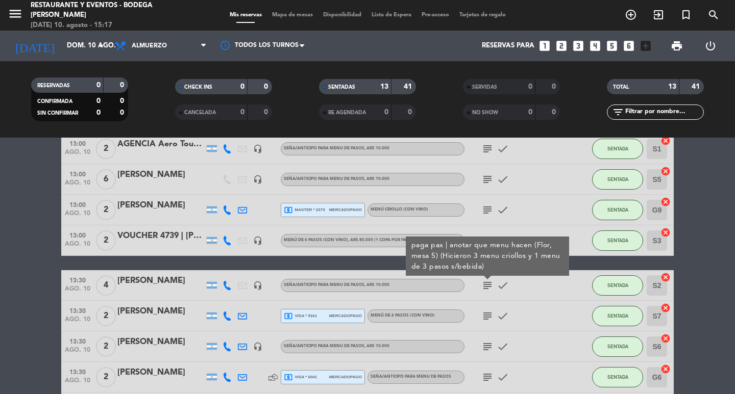
click at [137, 280] on div "[PERSON_NAME]" at bounding box center [160, 280] width 87 height 13
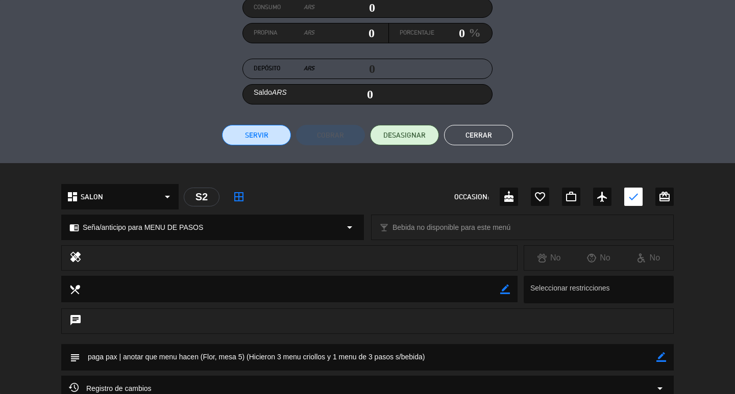
scroll to position [204, 0]
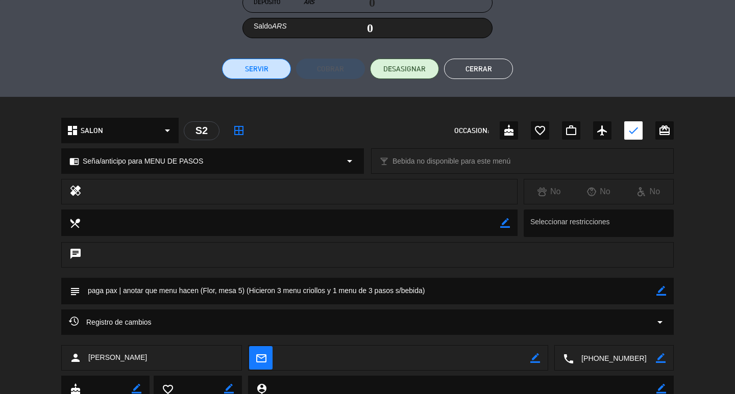
click at [662, 291] on icon "border_color" at bounding box center [661, 291] width 10 height 10
click at [531, 289] on textarea at bounding box center [368, 291] width 576 height 26
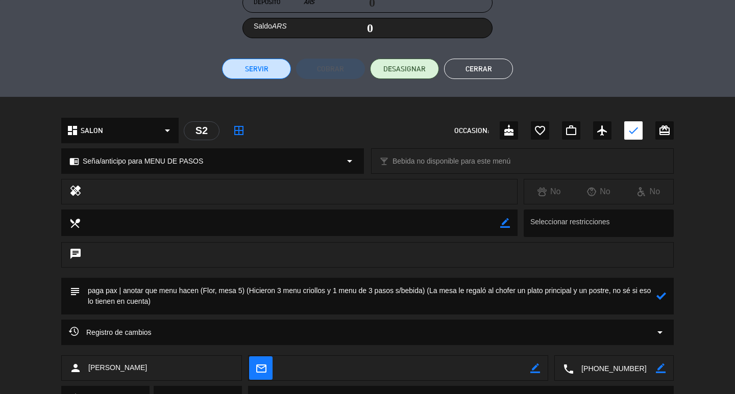
type textarea "paga pax | anotar que menu hacen (Flor, mesa 5) (Hicieron 3 menu criollos y 1 m…"
click at [662, 297] on icon at bounding box center [661, 296] width 10 height 10
click at [466, 62] on button "Cerrar" at bounding box center [478, 69] width 69 height 20
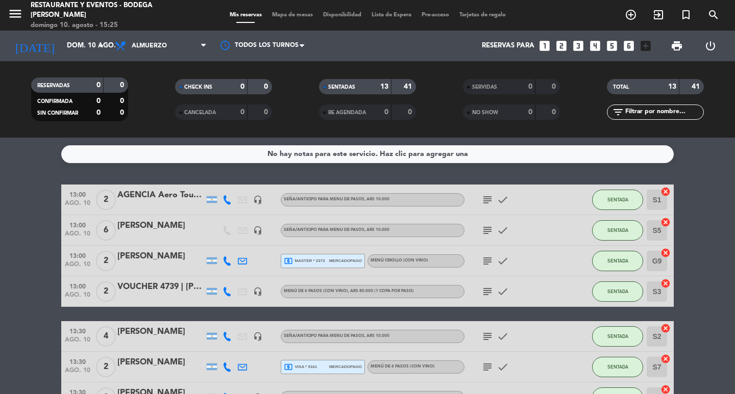
scroll to position [51, 0]
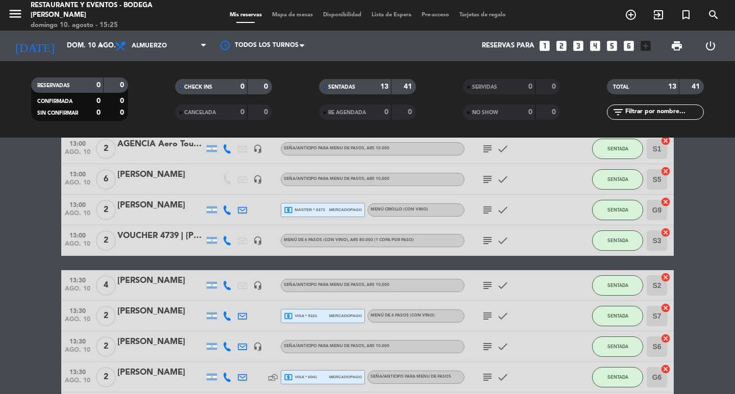
click at [493, 208] on span "subject" at bounding box center [486, 210] width 15 height 12
click at [490, 209] on icon "subject" at bounding box center [487, 210] width 12 height 12
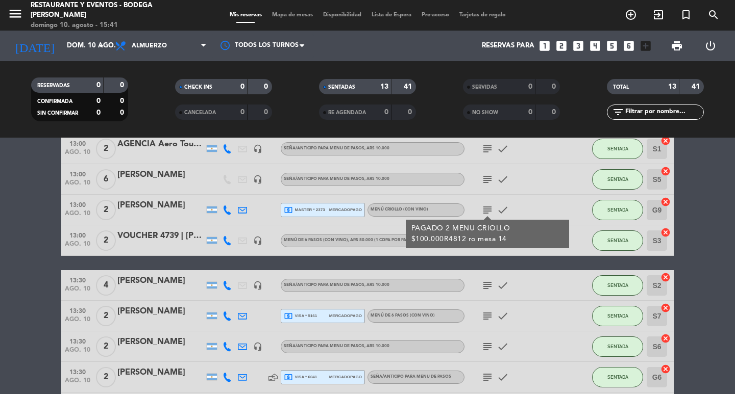
click at [485, 283] on icon "subject" at bounding box center [487, 286] width 12 height 12
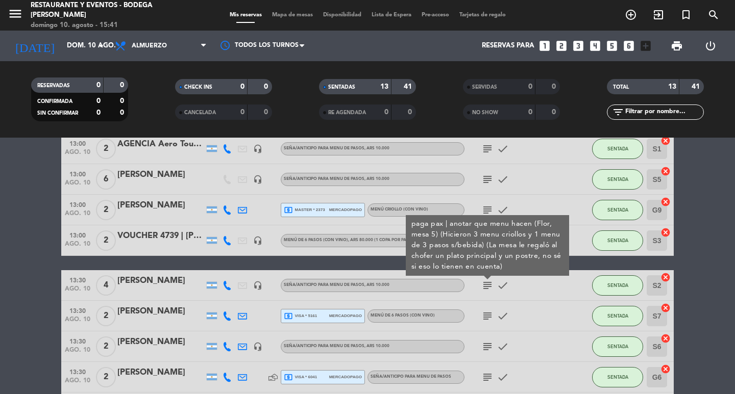
click at [485, 283] on icon "subject" at bounding box center [487, 286] width 12 height 12
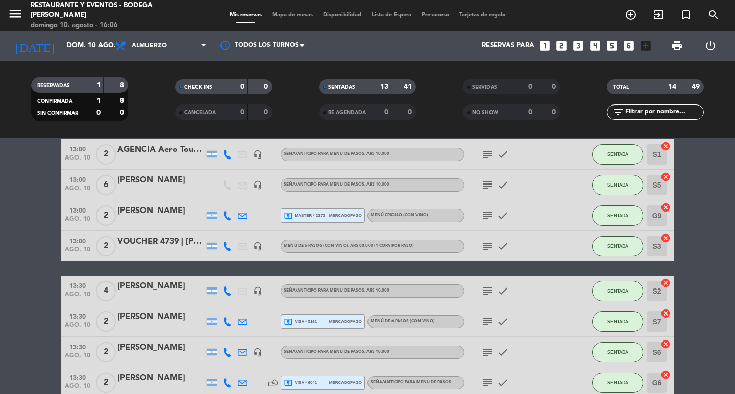
scroll to position [0, 0]
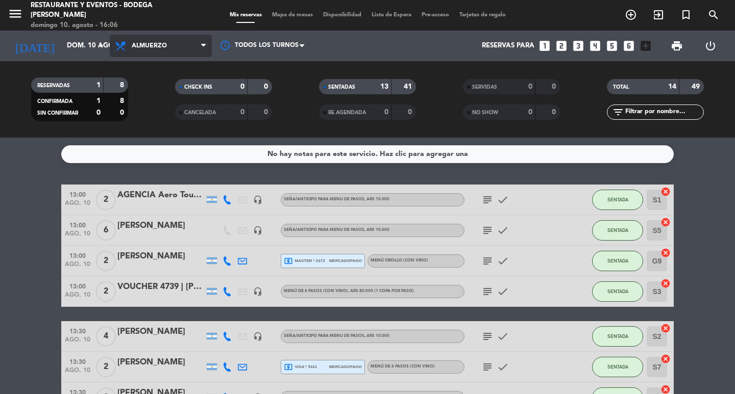
click at [205, 44] on icon at bounding box center [203, 46] width 5 height 8
click at [161, 115] on div "menu Restaurante y Eventos - Bodega [PERSON_NAME][DATE] 10. agosto - 16:06 Mis …" at bounding box center [367, 69] width 735 height 138
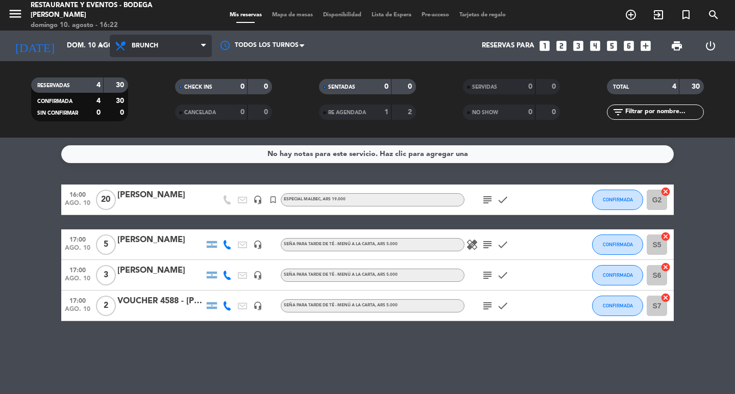
click at [154, 42] on span "Brunch" at bounding box center [145, 45] width 27 height 7
click at [153, 130] on div "menu Restaurante y Eventos - Bodega [PERSON_NAME][DATE] 10. agosto - 16:22 Mis …" at bounding box center [367, 69] width 735 height 138
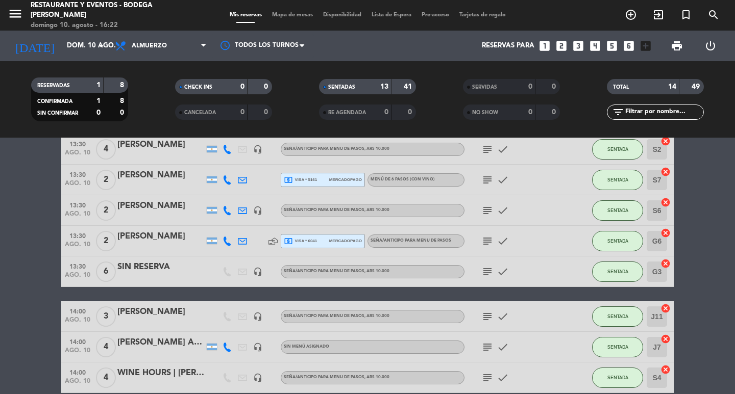
scroll to position [204, 0]
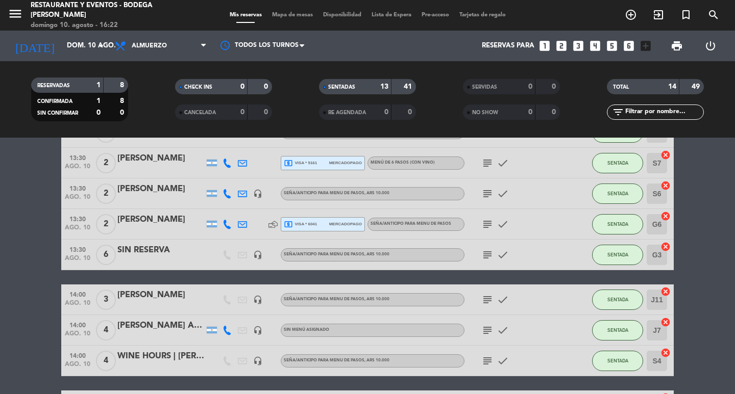
click at [487, 226] on icon "subject" at bounding box center [487, 224] width 12 height 12
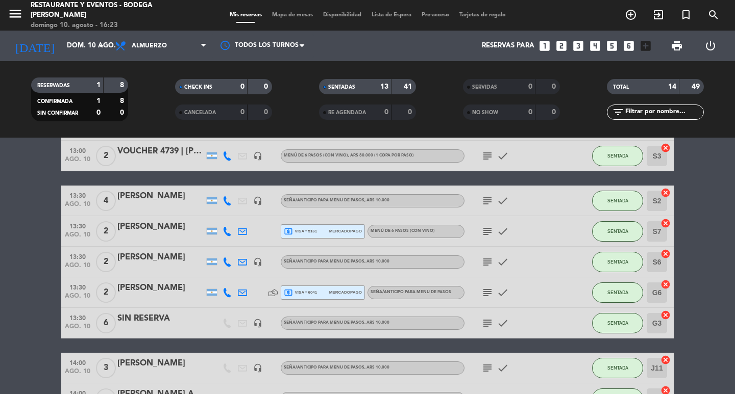
scroll to position [153, 0]
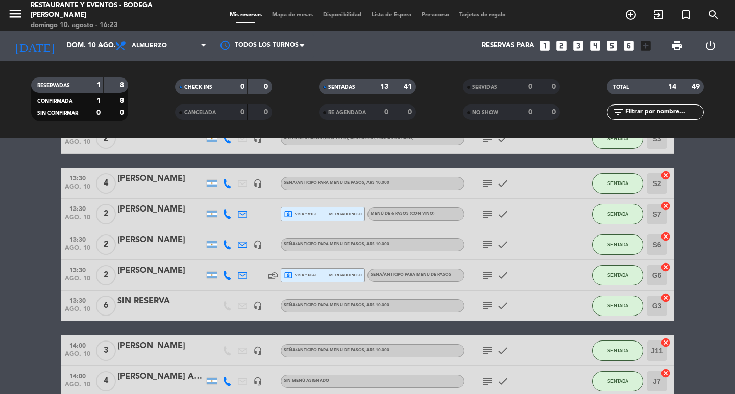
click at [486, 218] on icon "subject" at bounding box center [487, 214] width 12 height 12
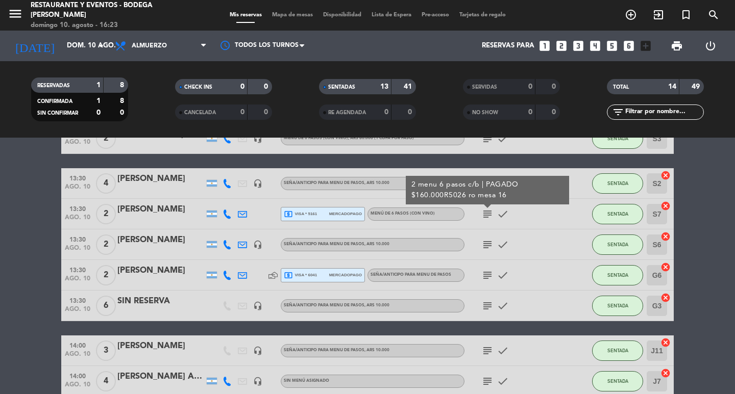
click at [484, 271] on icon "subject" at bounding box center [487, 275] width 12 height 12
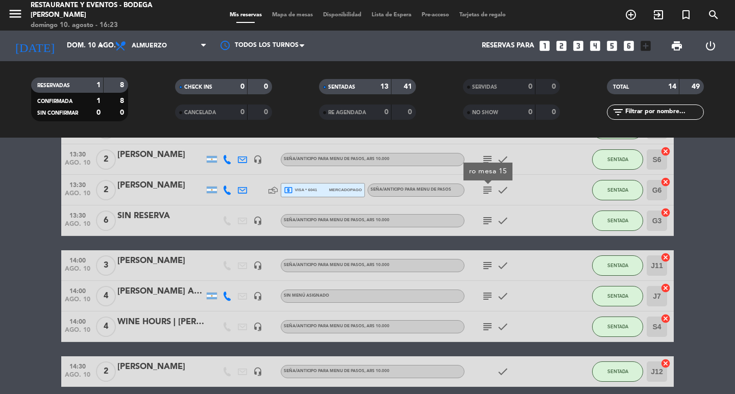
scroll to position [255, 0]
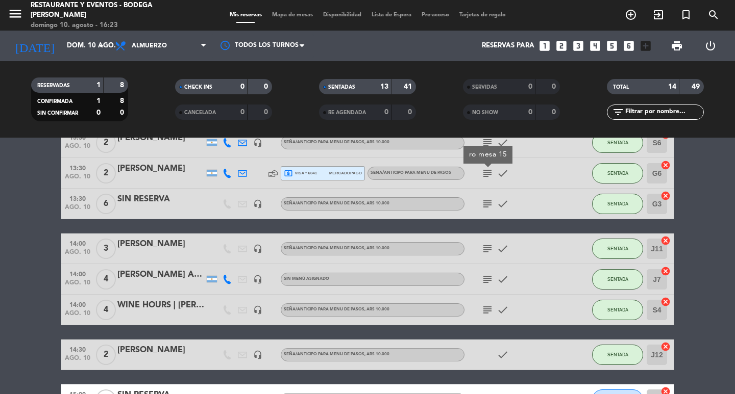
click at [487, 247] on icon "subject" at bounding box center [487, 249] width 12 height 12
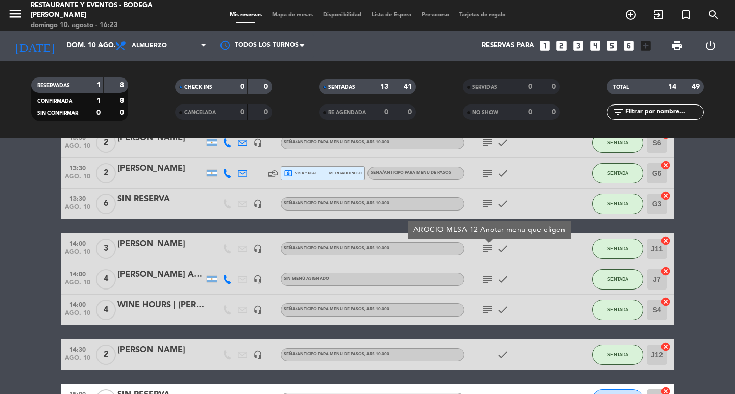
click at [171, 246] on div "[PERSON_NAME]" at bounding box center [160, 244] width 87 height 13
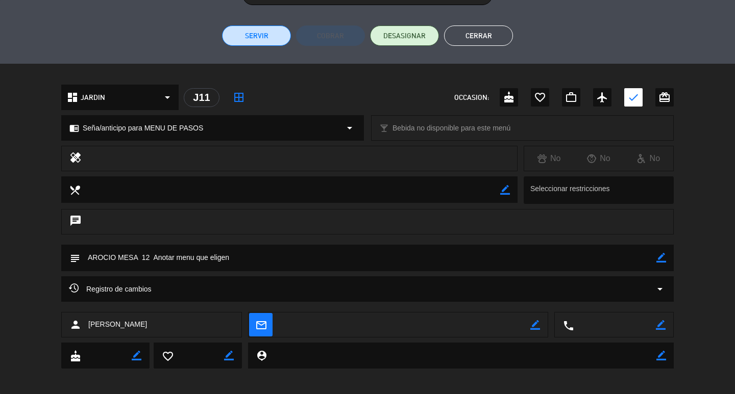
scroll to position [242, 0]
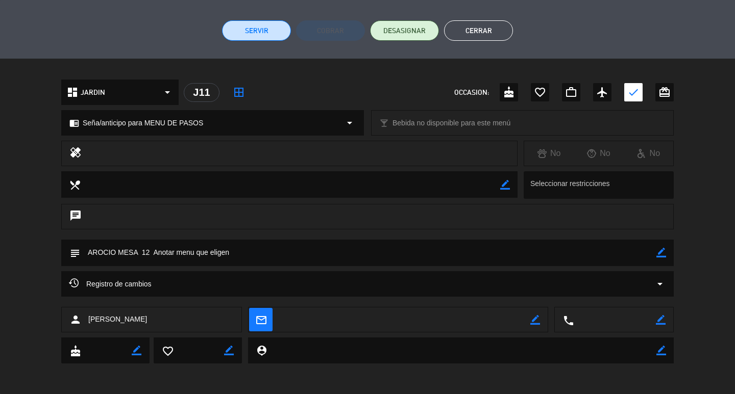
click at [663, 252] on icon "border_color" at bounding box center [661, 253] width 10 height 10
click at [315, 248] on textarea at bounding box center [368, 253] width 576 height 26
type textarea "AROCIO MESA 1 menu criolo, 1 coca y 2 menu de 3 pasos"
click at [658, 253] on icon at bounding box center [661, 253] width 10 height 10
click at [481, 29] on button "Cerrar" at bounding box center [478, 30] width 69 height 20
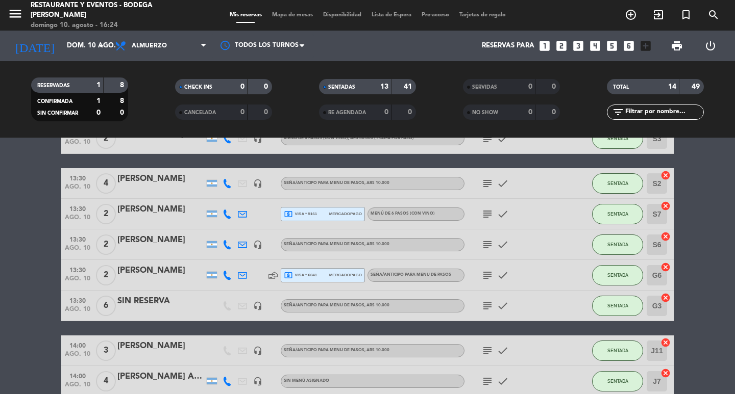
scroll to position [0, 0]
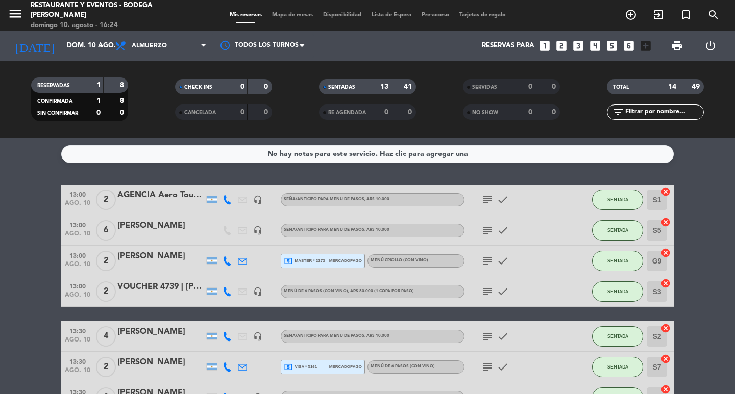
click at [487, 202] on icon "subject" at bounding box center [487, 200] width 12 height 12
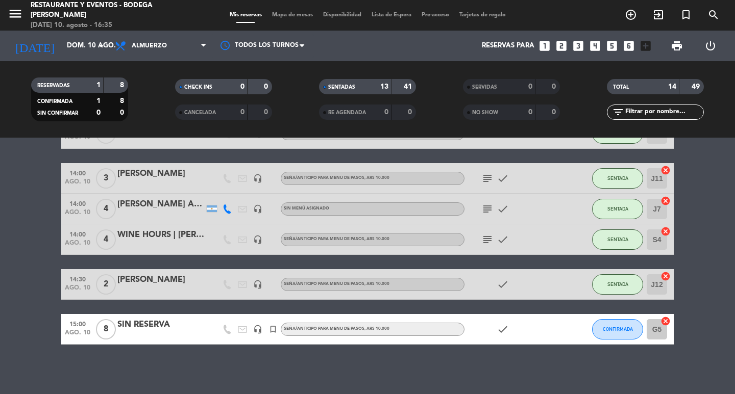
scroll to position [327, 0]
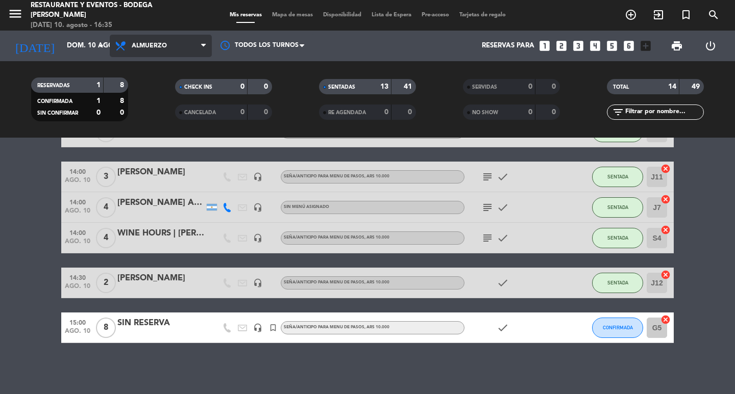
click at [143, 53] on span "Almuerzo" at bounding box center [161, 46] width 102 height 22
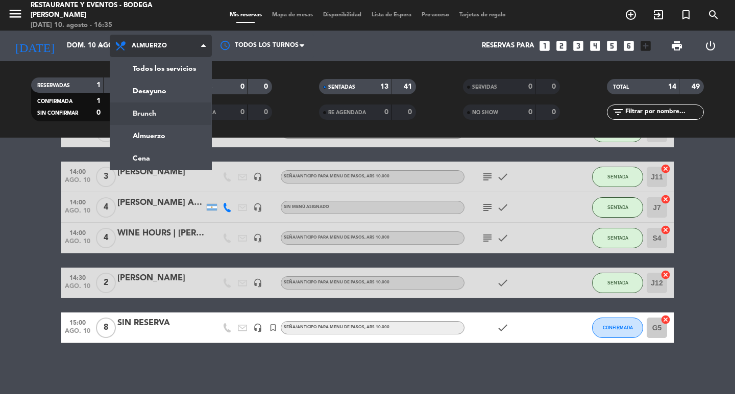
click at [151, 118] on div "menu Restaurante y Eventos - Bodega [PERSON_NAME][DATE] 10. agosto - 16:35 Mis …" at bounding box center [367, 69] width 735 height 138
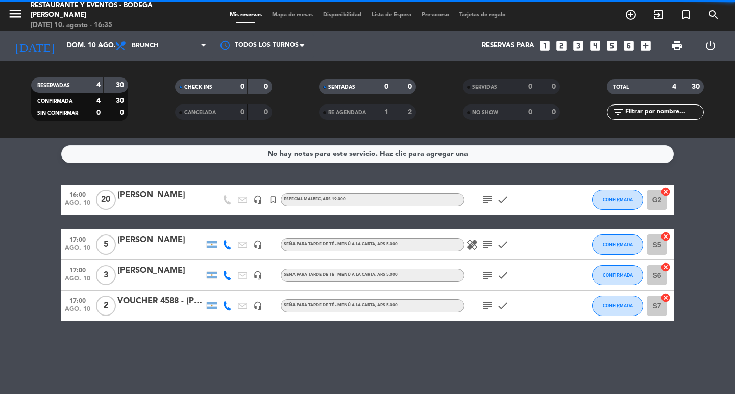
scroll to position [0, 0]
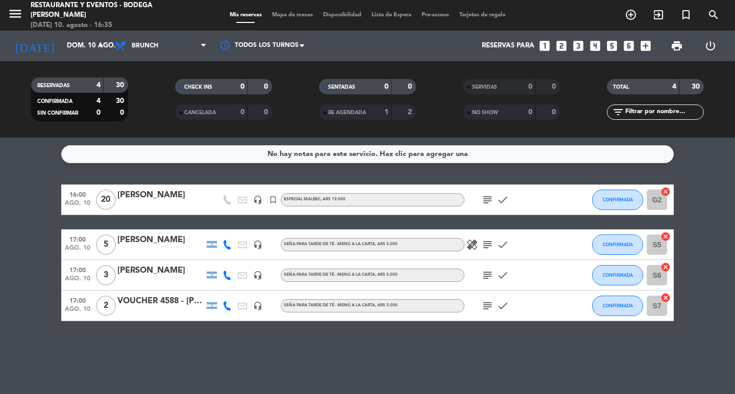
click at [486, 198] on icon "subject" at bounding box center [487, 200] width 12 height 12
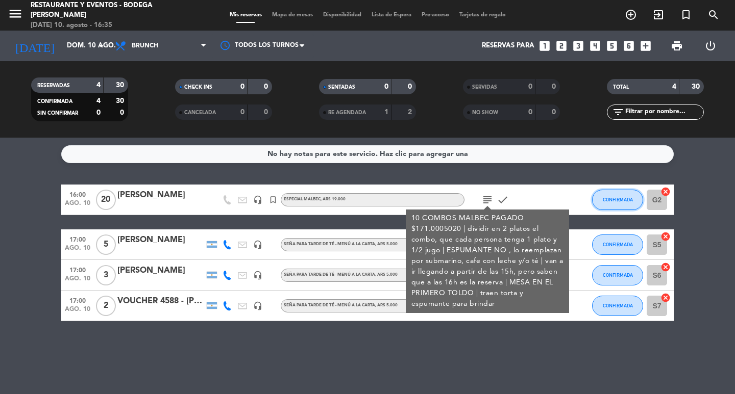
click at [614, 202] on span "CONFIRMADA" at bounding box center [617, 200] width 30 height 6
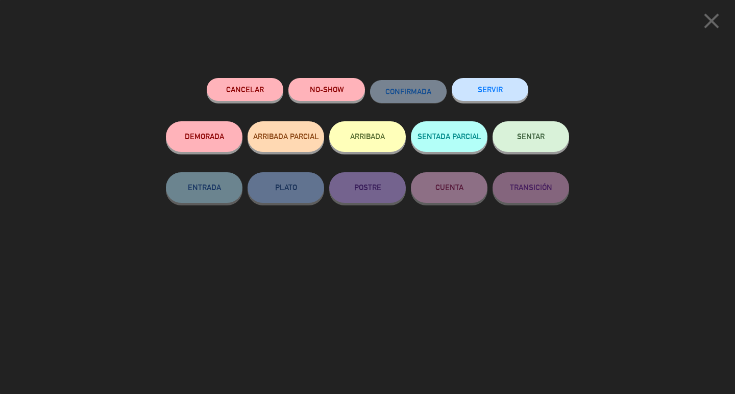
click at [537, 129] on button "SENTAR" at bounding box center [530, 136] width 77 height 31
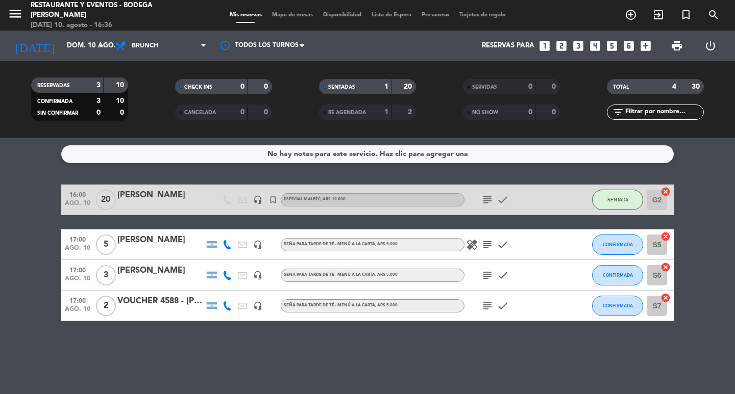
click at [486, 196] on icon "subject" at bounding box center [487, 200] width 12 height 12
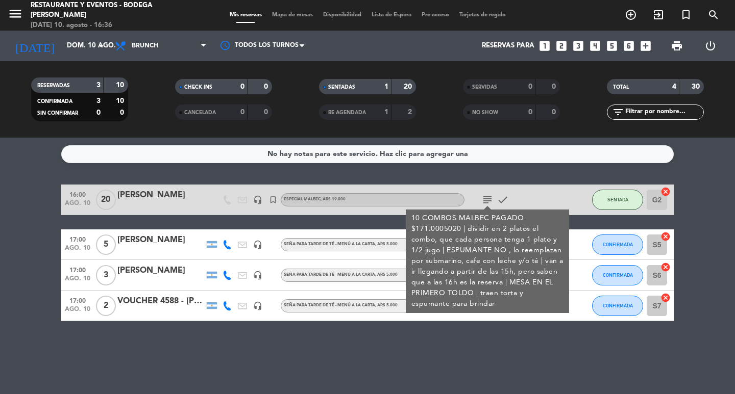
click at [158, 196] on div "[PERSON_NAME]" at bounding box center [160, 195] width 87 height 13
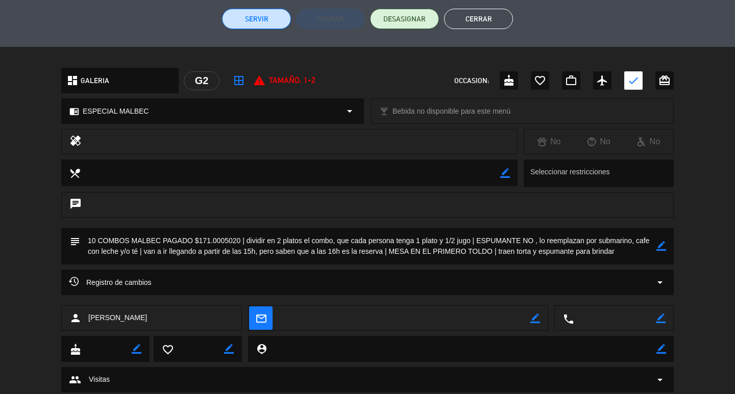
scroll to position [255, 0]
click at [665, 247] on icon "border_color" at bounding box center [661, 245] width 10 height 10
click at [630, 248] on textarea at bounding box center [368, 245] width 576 height 37
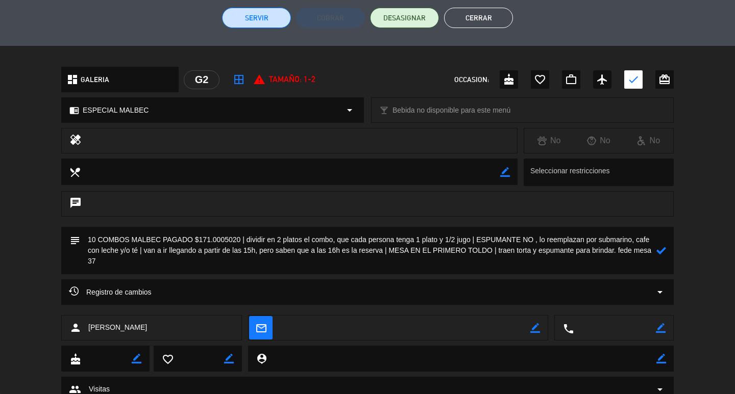
type textarea "10 COMBOS MALBEC PAGADO $171.0005020 | dividir en 2 platos el combo, que cada p…"
click at [662, 250] on icon at bounding box center [661, 251] width 10 height 10
click at [485, 9] on button "Cerrar" at bounding box center [478, 18] width 69 height 20
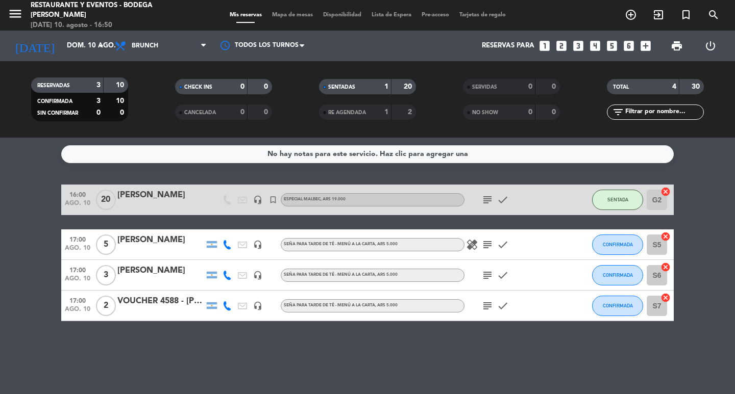
click at [156, 187] on div "16:00 [DATE] [PERSON_NAME] headset_mic turned_in_not ESPECIAL MALBEC , ARS 19.0…" at bounding box center [367, 200] width 612 height 31
click at [159, 199] on div "[PERSON_NAME]" at bounding box center [160, 195] width 87 height 13
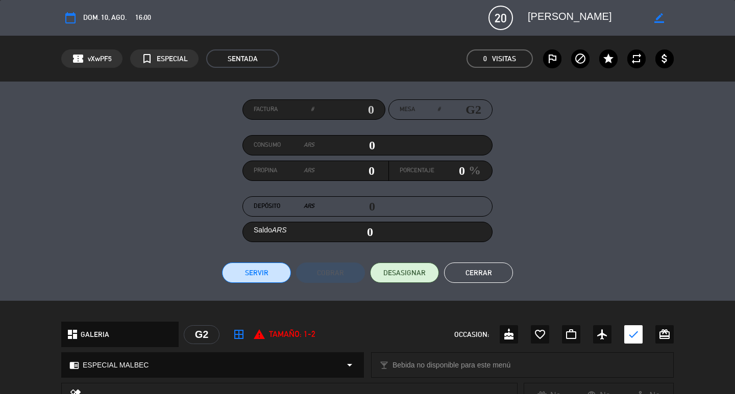
click at [465, 285] on div "Factura # Mesa # G2 Consumo ARS 0 Propina ARS 0 Porcentaje 0 % Depósito ARS 0 S…" at bounding box center [367, 191] width 735 height 219
click at [478, 267] on button "Cerrar" at bounding box center [478, 273] width 69 height 20
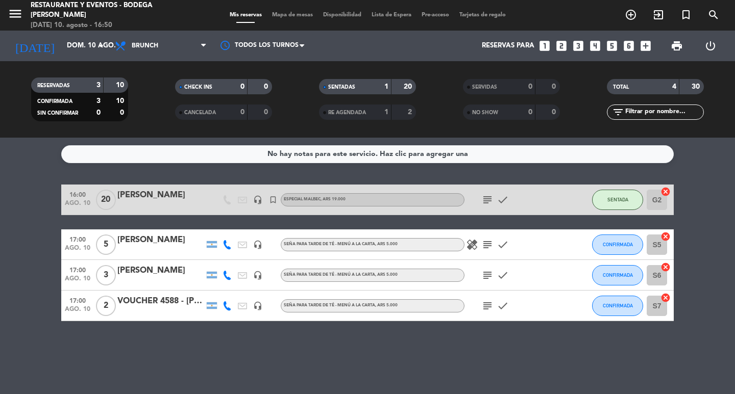
click at [488, 197] on icon "subject" at bounding box center [487, 200] width 12 height 12
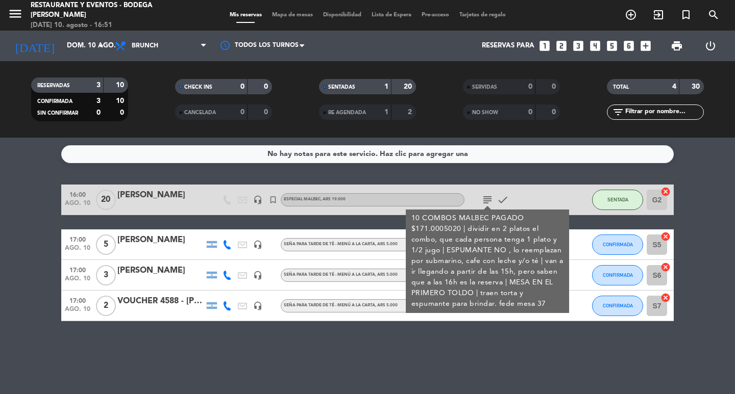
click at [488, 197] on icon "subject" at bounding box center [487, 200] width 12 height 12
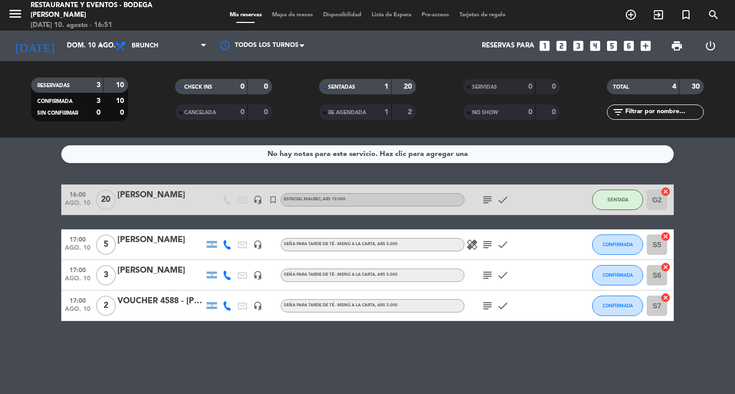
click at [488, 202] on icon "subject" at bounding box center [487, 200] width 12 height 12
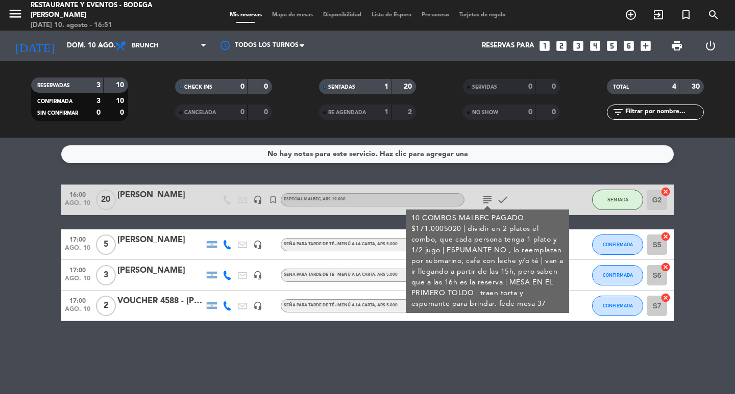
click at [488, 202] on icon "subject" at bounding box center [487, 200] width 12 height 12
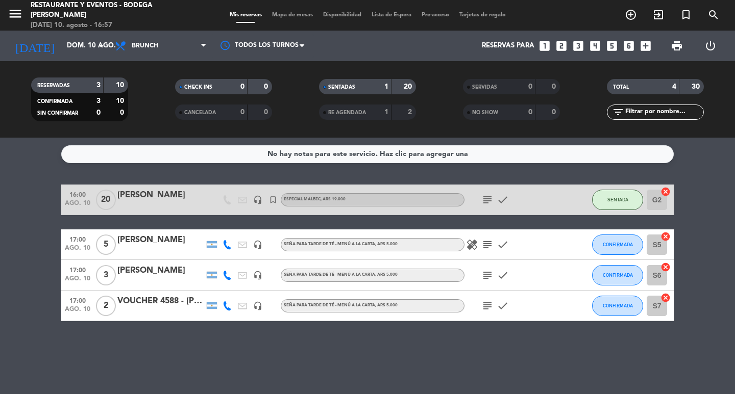
click at [488, 202] on icon "subject" at bounding box center [487, 200] width 12 height 12
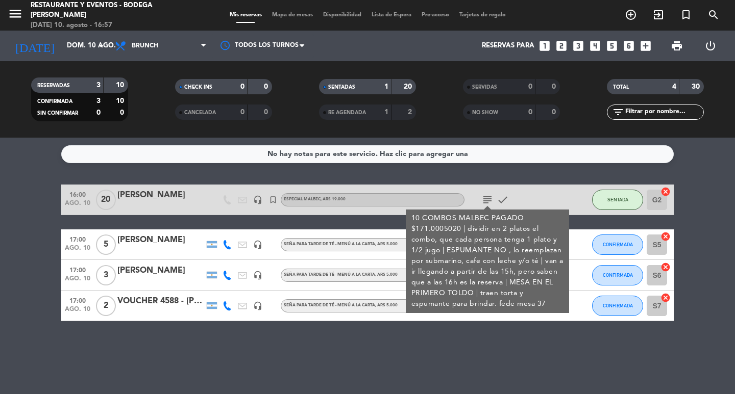
click at [488, 202] on icon "subject" at bounding box center [487, 200] width 12 height 12
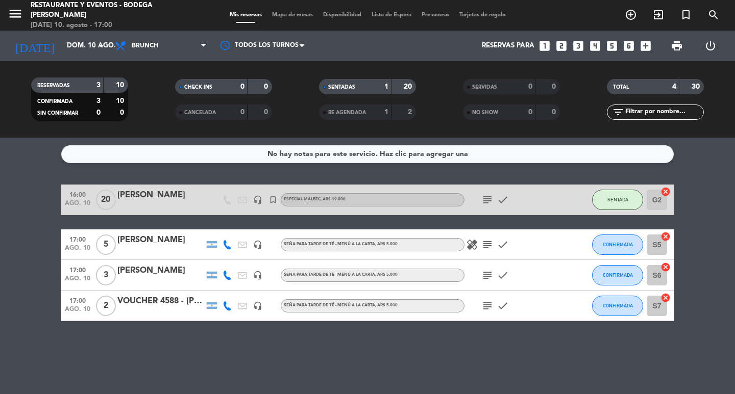
click at [488, 275] on icon "subject" at bounding box center [487, 275] width 12 height 12
click at [622, 277] on span "CONFIRMADA" at bounding box center [617, 275] width 30 height 6
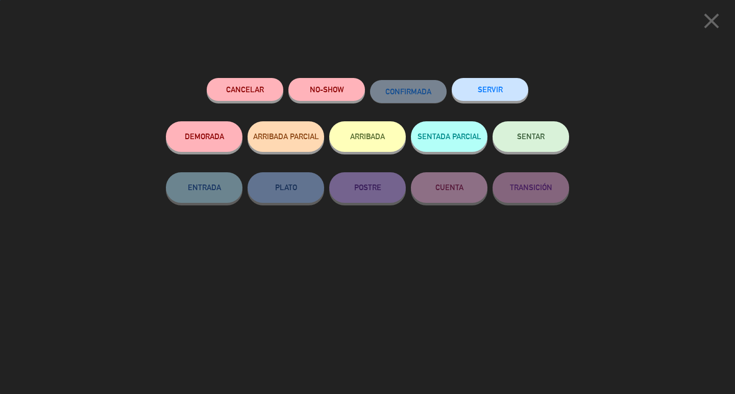
click at [533, 146] on button "SENTAR" at bounding box center [530, 136] width 77 height 31
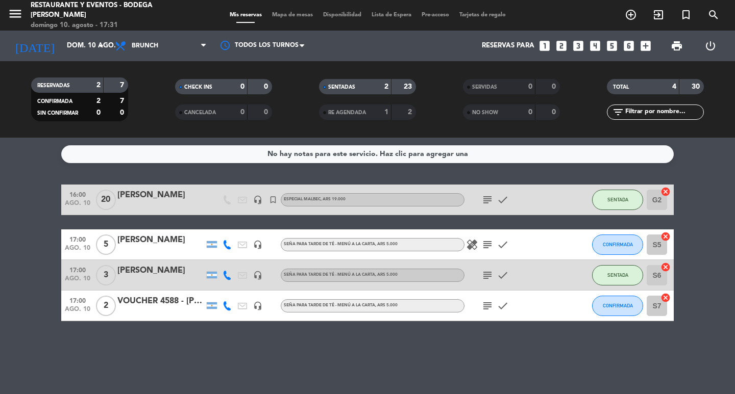
click at [487, 306] on icon "subject" at bounding box center [487, 306] width 12 height 12
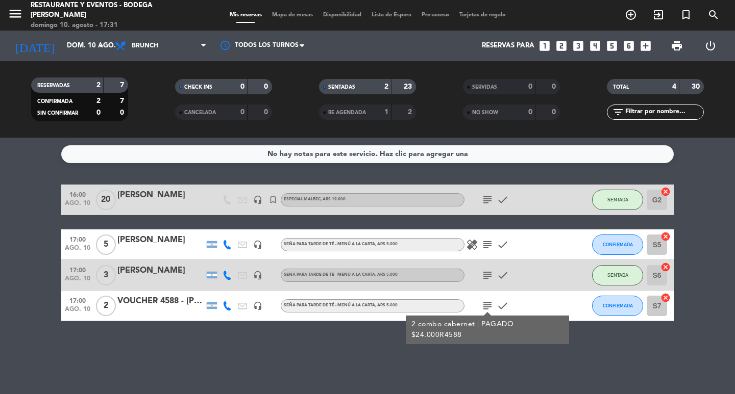
click at [487, 306] on icon "subject" at bounding box center [487, 306] width 12 height 12
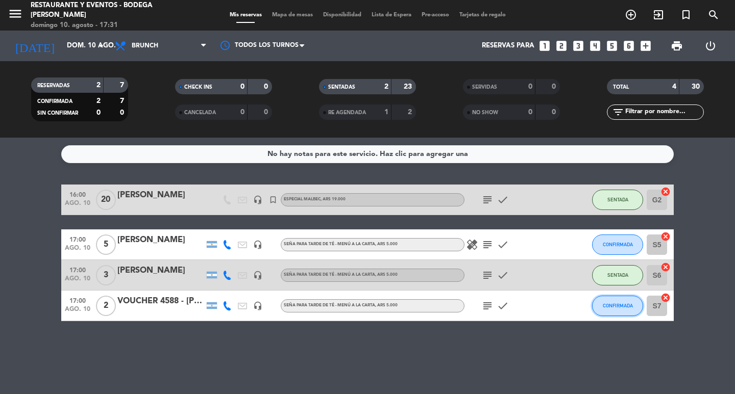
click at [619, 299] on button "CONFIRMADA" at bounding box center [617, 306] width 51 height 20
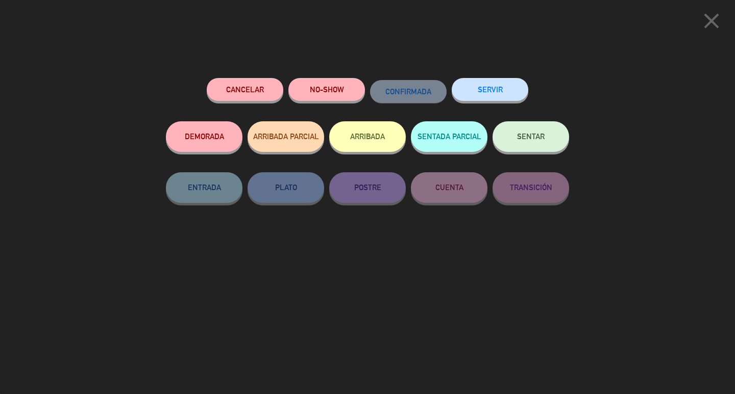
click at [543, 140] on span "SENTAR" at bounding box center [531, 136] width 28 height 9
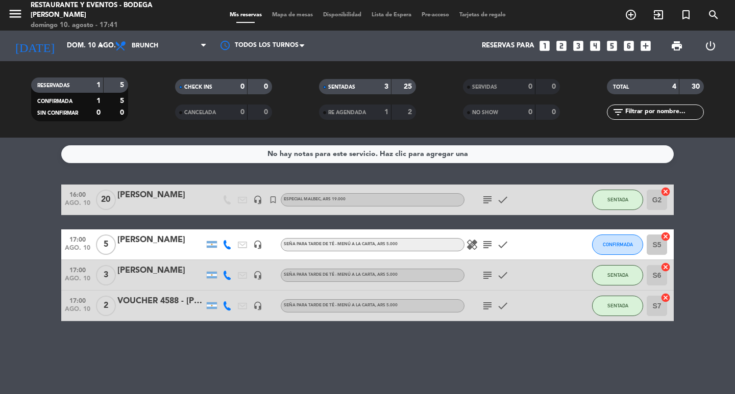
click at [185, 293] on div "17:00 [DATE] 2 VOUCHER 4588 - [PERSON_NAME] headset_mic Seña para TARDE DE TÉ -…" at bounding box center [367, 306] width 612 height 31
click at [184, 296] on div "VOUCHER 4588 - [PERSON_NAME]" at bounding box center [160, 301] width 87 height 13
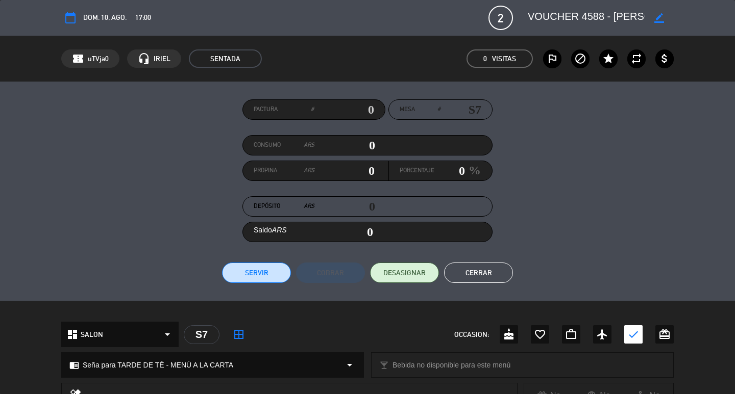
click at [656, 16] on icon "border_color" at bounding box center [659, 18] width 10 height 10
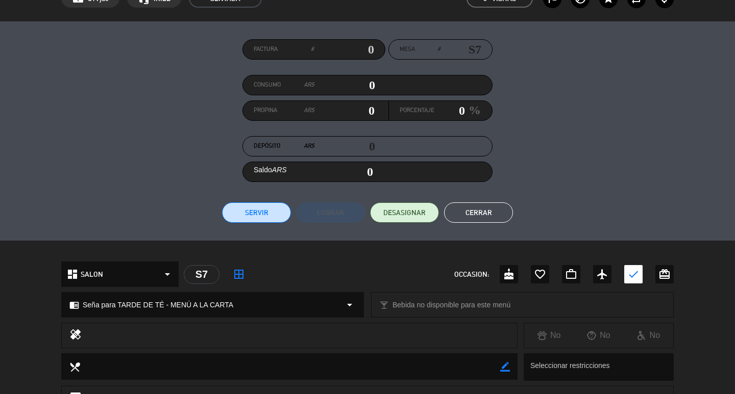
scroll to position [204, 0]
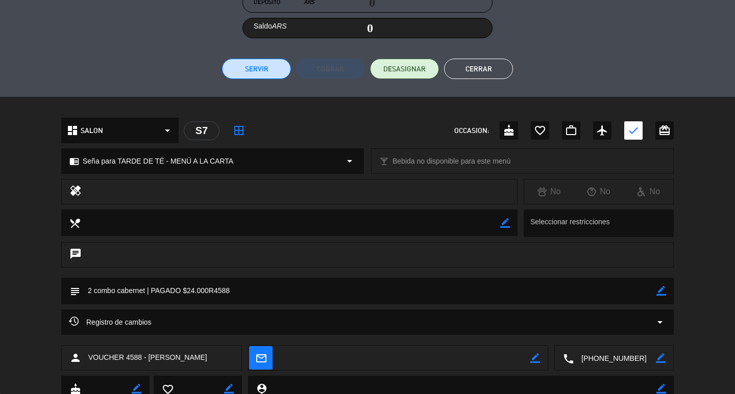
click at [662, 295] on icon "border_color" at bounding box center [661, 291] width 10 height 10
click at [648, 294] on textarea at bounding box center [368, 291] width 576 height 26
type textarea "2 combo cabernet | PAGADO $24.000R4588. fede mesa 38"
click at [658, 291] on icon at bounding box center [661, 291] width 10 height 10
click at [482, 64] on button "Cerrar" at bounding box center [478, 69] width 69 height 20
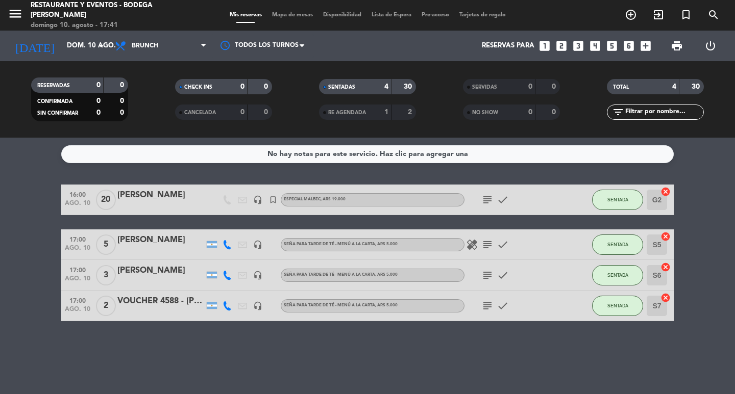
click at [483, 277] on icon "subject" at bounding box center [487, 275] width 12 height 12
click at [487, 247] on icon "subject" at bounding box center [487, 245] width 12 height 12
click at [488, 206] on div "subject check" at bounding box center [510, 200] width 92 height 30
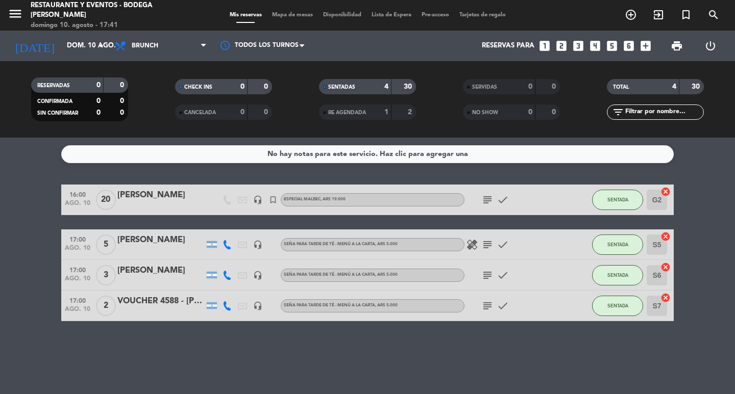
click at [488, 199] on icon "subject" at bounding box center [487, 200] width 12 height 12
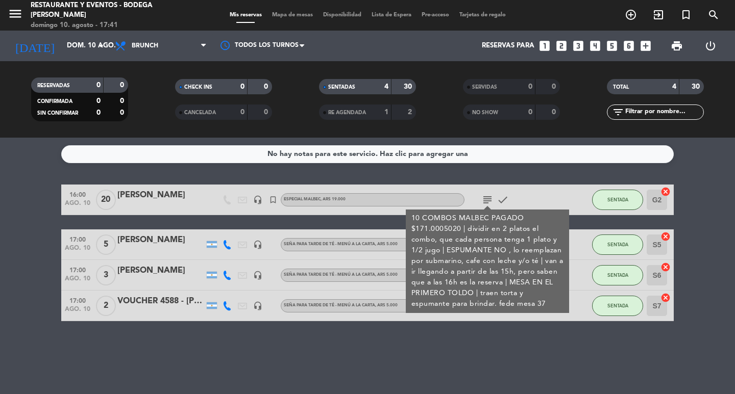
click at [488, 199] on icon "subject" at bounding box center [487, 200] width 12 height 12
